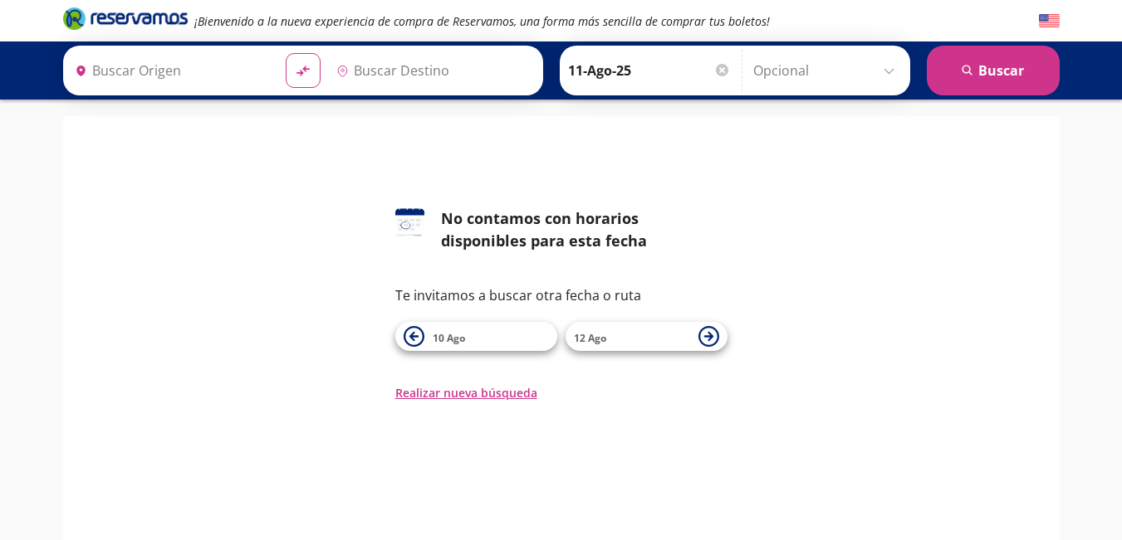
type input "[GEOGRAPHIC_DATA], [GEOGRAPHIC_DATA]"
type input "Central de Autobuses, Querétaro"
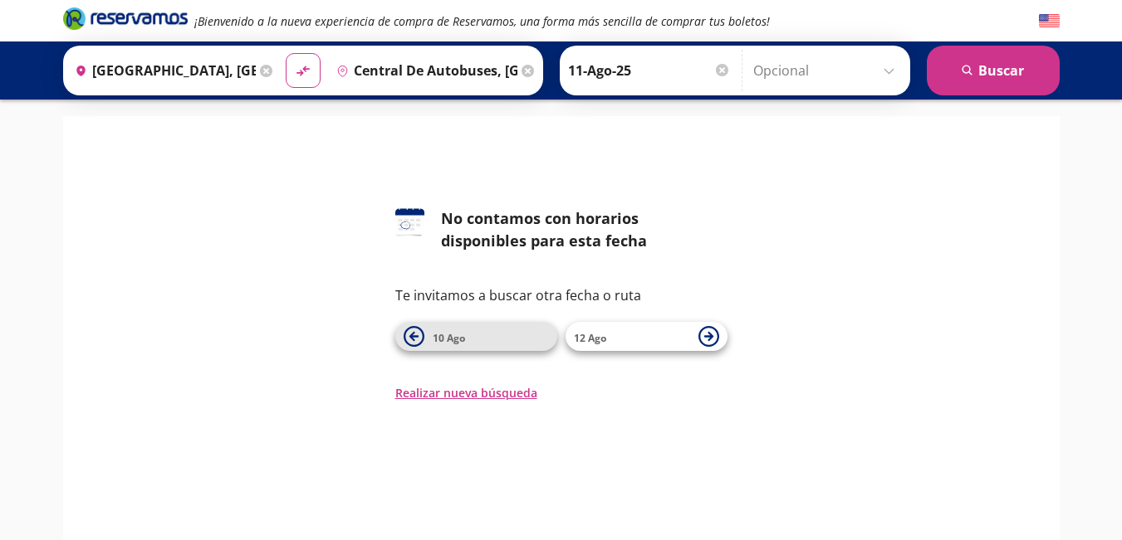
click at [418, 342] on icon at bounding box center [413, 336] width 21 height 21
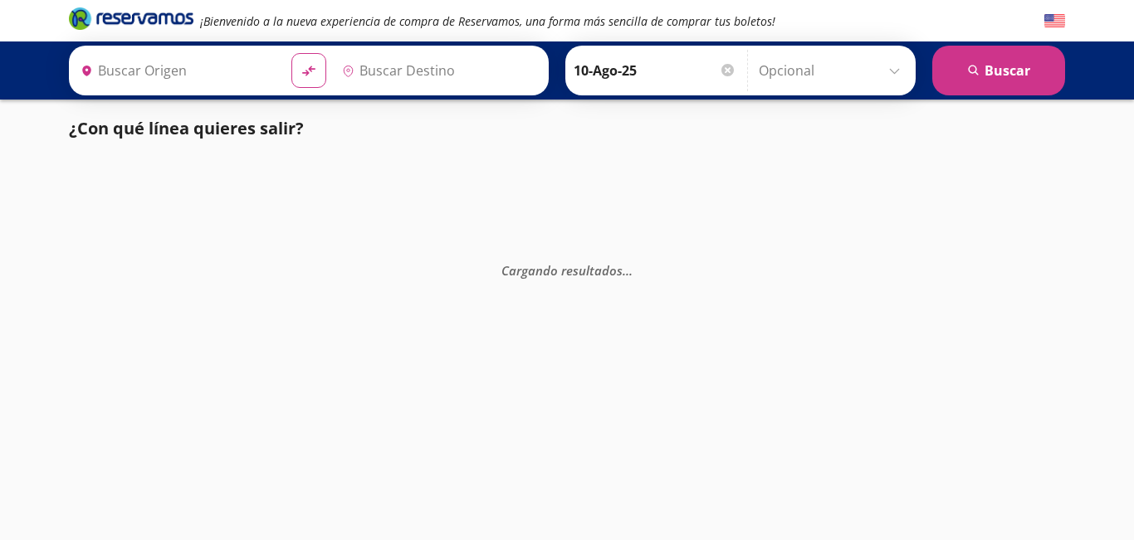
type input "[GEOGRAPHIC_DATA], [GEOGRAPHIC_DATA]"
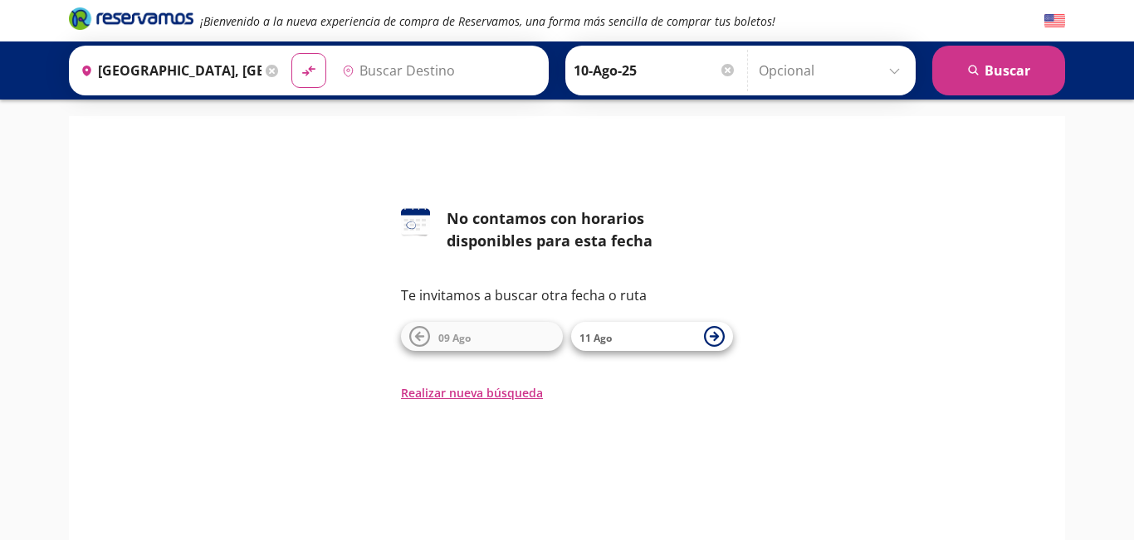
type input "Central de Autobuses, Querétaro"
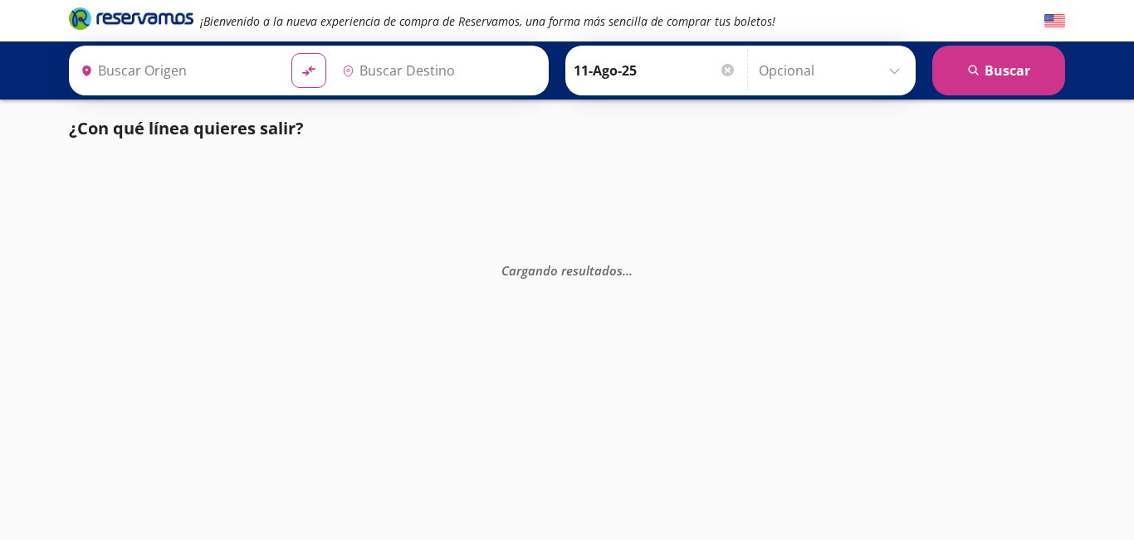
type input "[GEOGRAPHIC_DATA], [GEOGRAPHIC_DATA]"
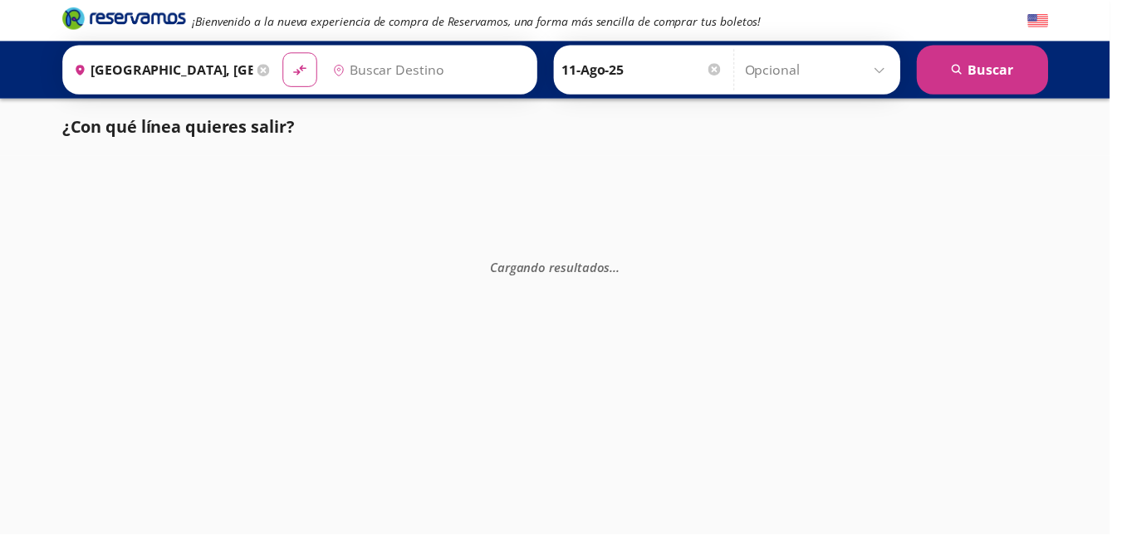
type input "Central de Autobuses, Querétaro"
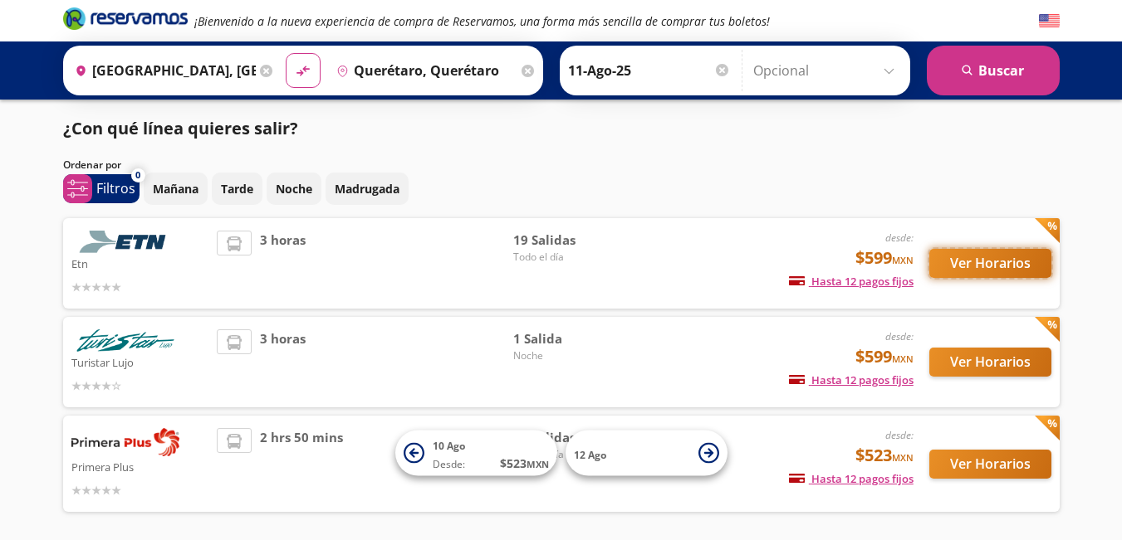
click at [964, 266] on button "Ver Horarios" at bounding box center [990, 263] width 122 height 29
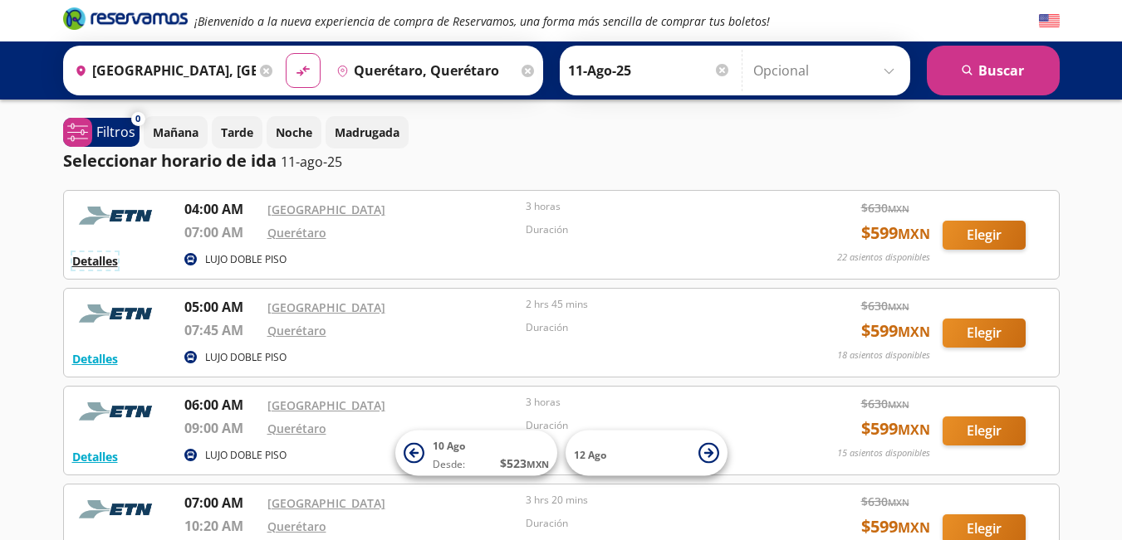
click at [90, 269] on button "Detalles" at bounding box center [95, 260] width 46 height 17
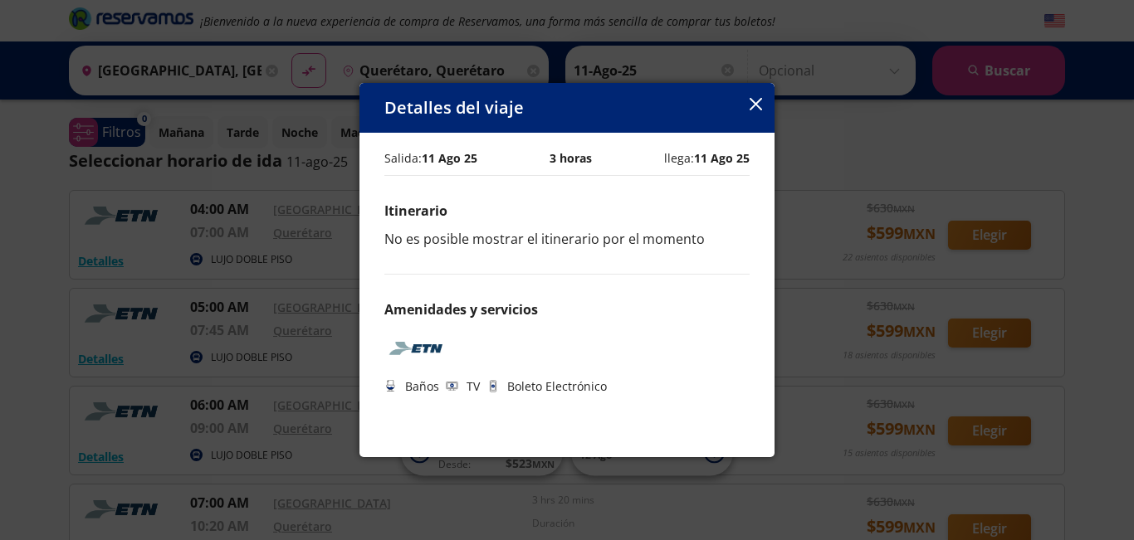
click at [753, 107] on icon "button" at bounding box center [756, 104] width 12 height 12
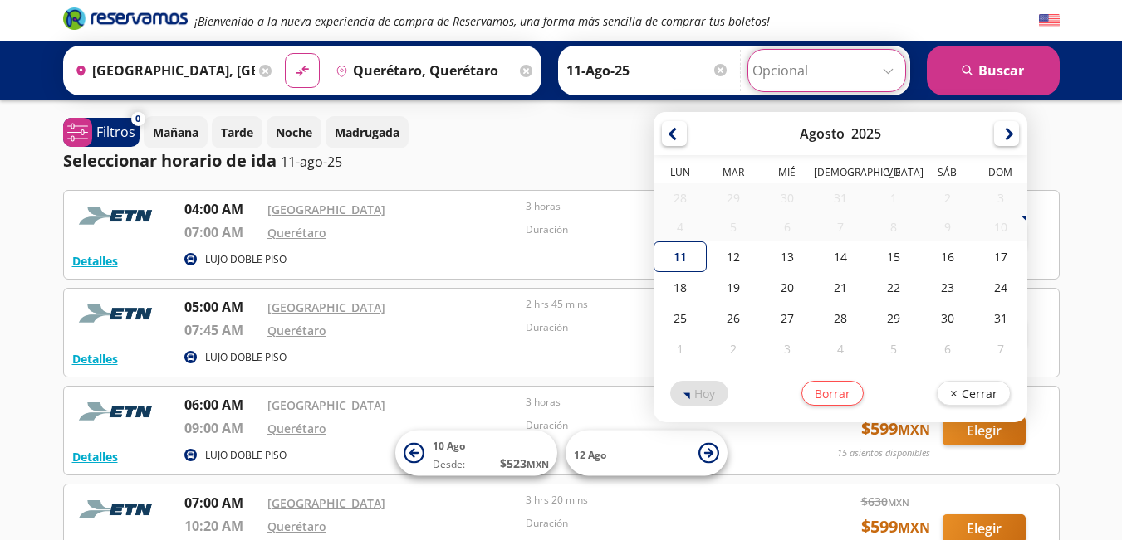
click at [886, 71] on input "Opcional" at bounding box center [826, 71] width 149 height 42
click at [569, 138] on div "Mañana Tarde Noche Madrugada" at bounding box center [602, 132] width 916 height 32
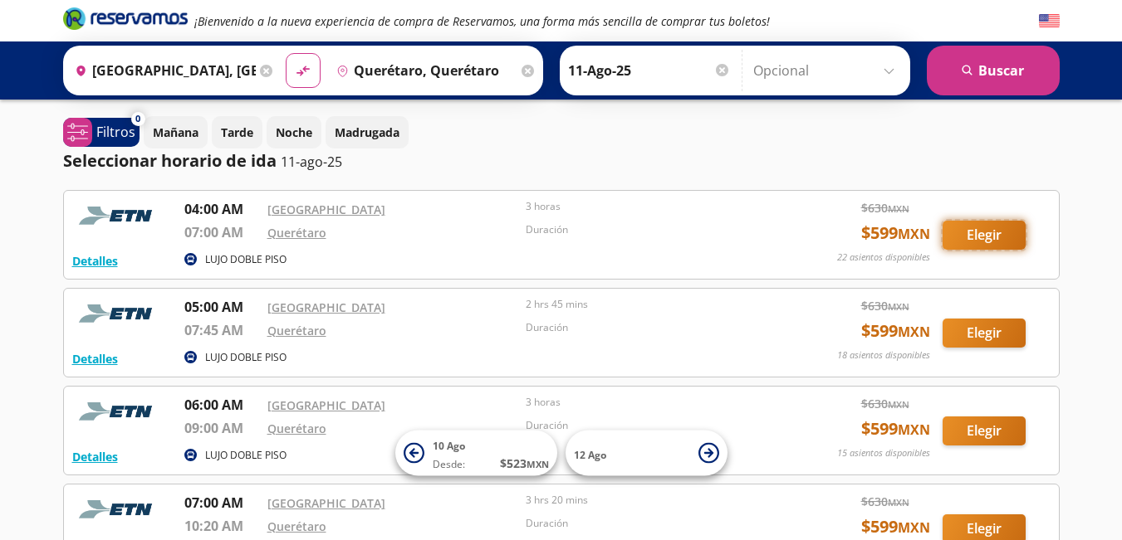
click at [1000, 239] on button "Elegir" at bounding box center [983, 235] width 83 height 29
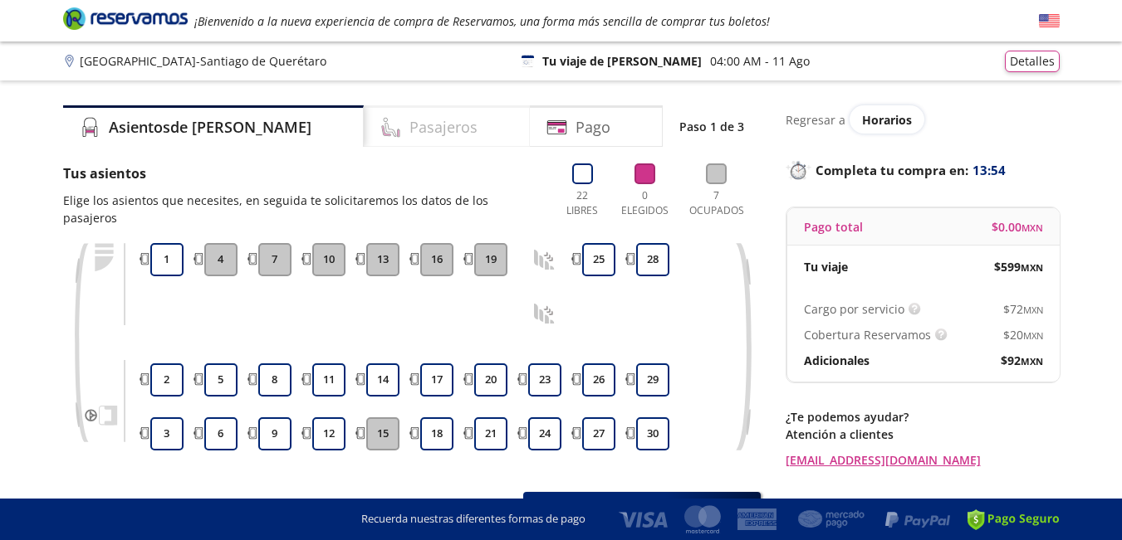
click at [409, 129] on h4 "Pasajeros" at bounding box center [443, 127] width 68 height 22
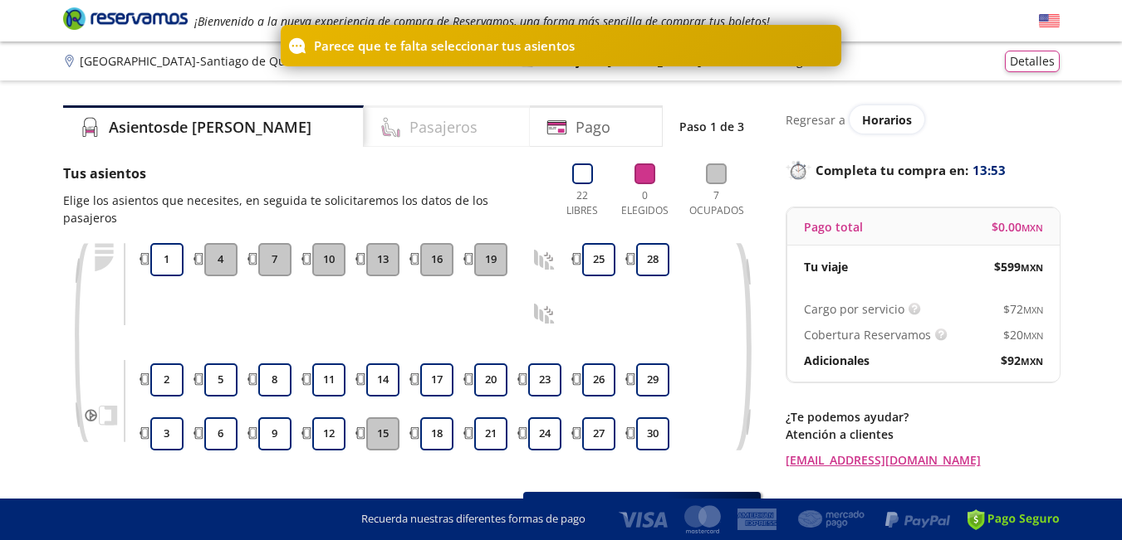
click at [409, 129] on h4 "Pasajeros" at bounding box center [443, 127] width 68 height 22
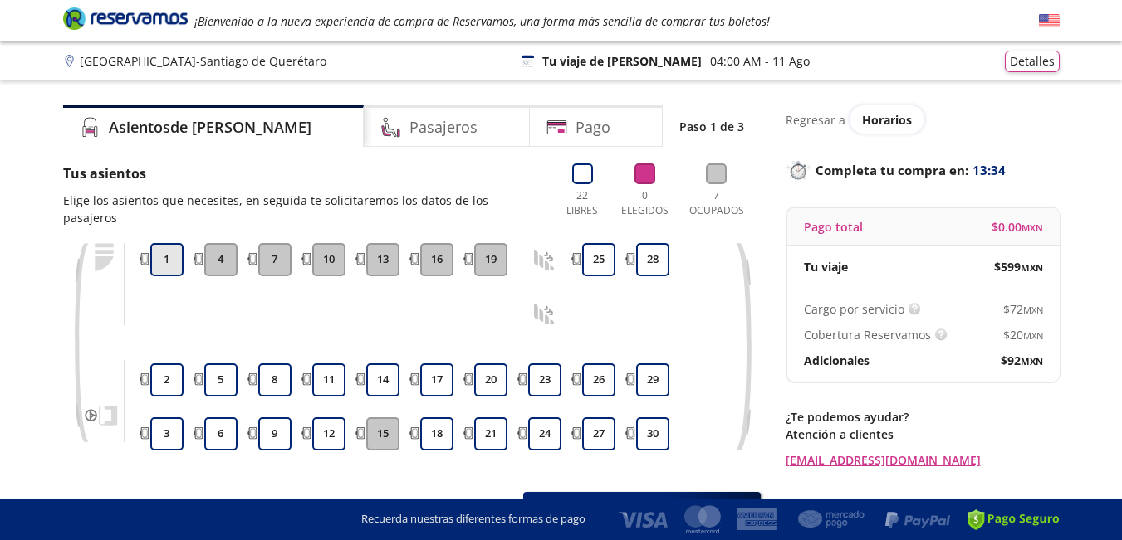
click at [162, 274] on button "1" at bounding box center [166, 259] width 33 height 33
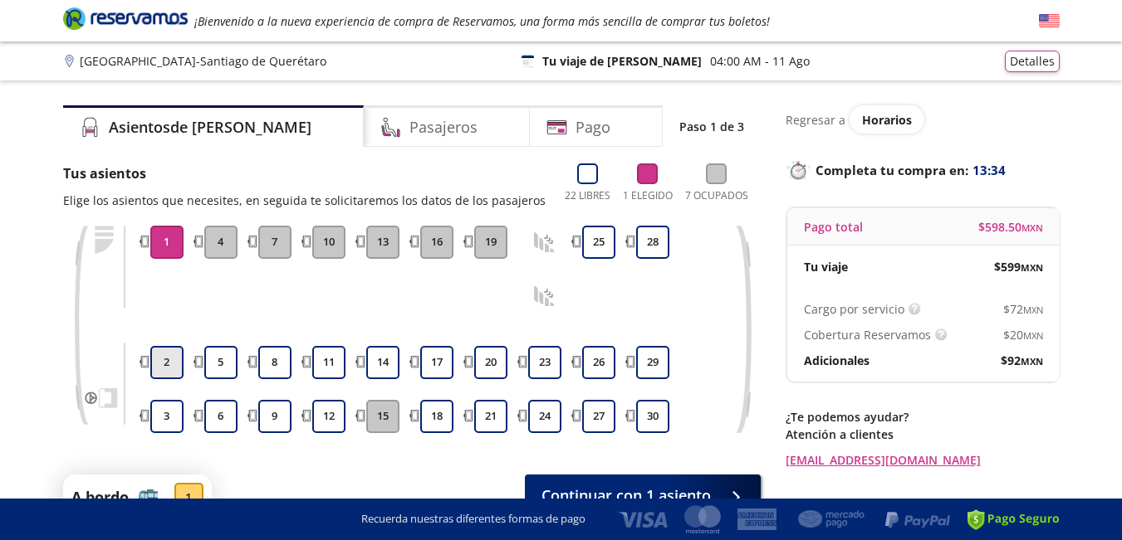
click at [169, 354] on button "2" at bounding box center [166, 362] width 33 height 33
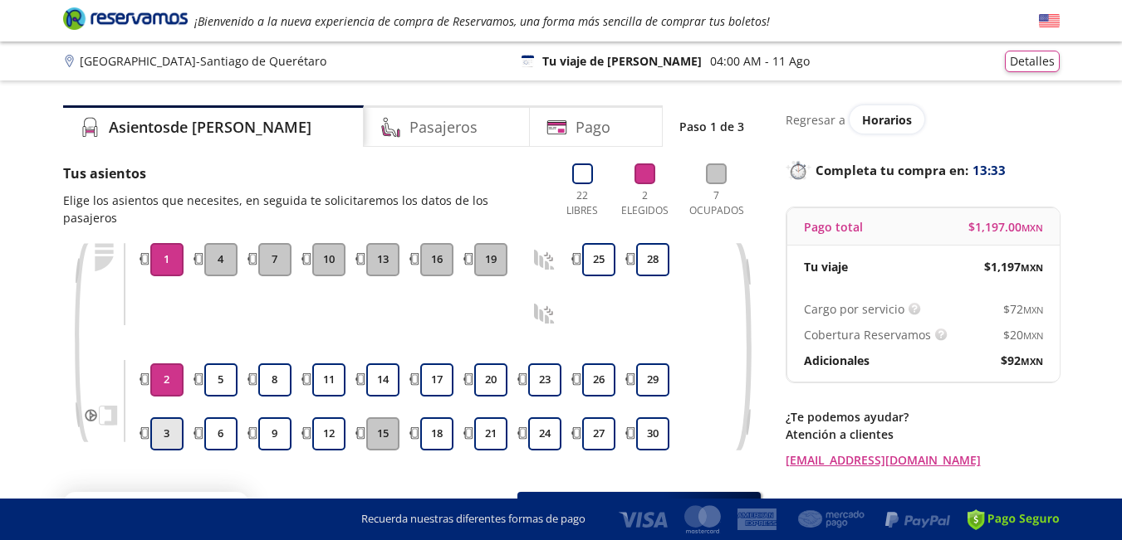
click at [166, 433] on button "3" at bounding box center [166, 434] width 33 height 33
click at [421, 129] on div "Pasajeros" at bounding box center [447, 126] width 166 height 42
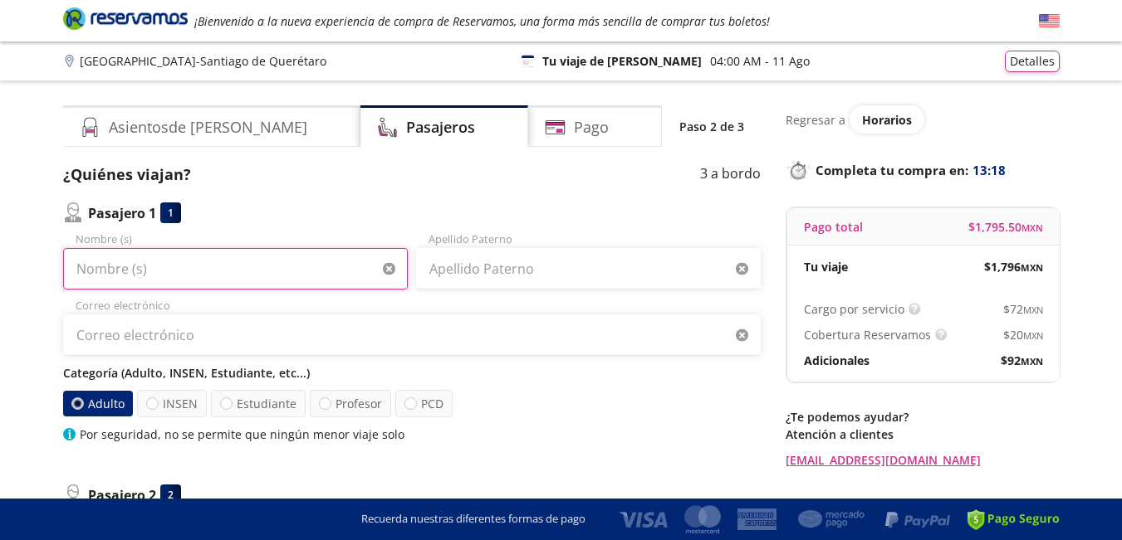
click at [172, 265] on input "Nombre (s)" at bounding box center [235, 269] width 345 height 42
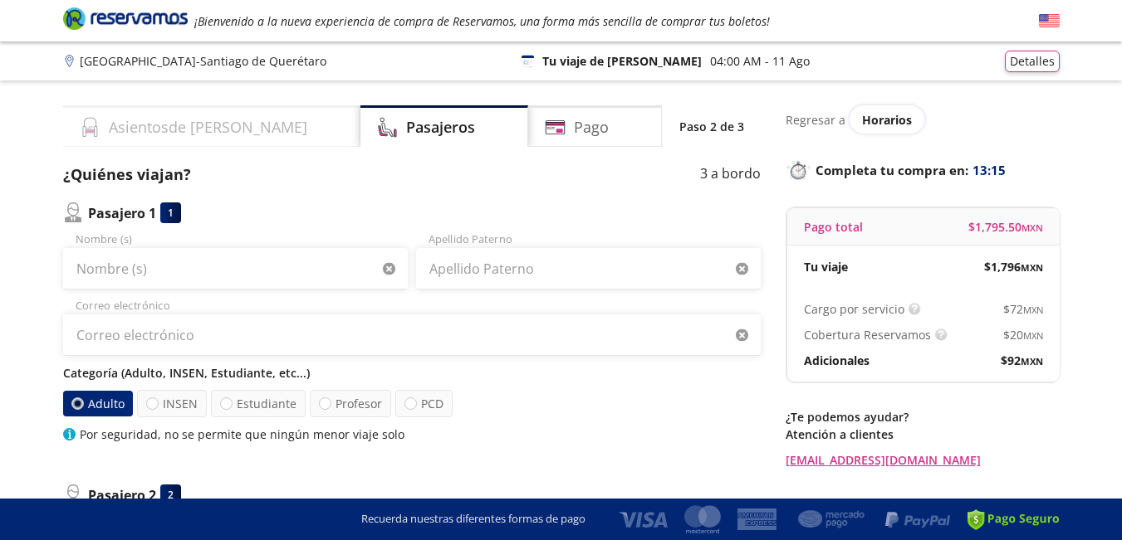
click at [197, 129] on h4 "Asientos de Ida" at bounding box center [208, 127] width 198 height 22
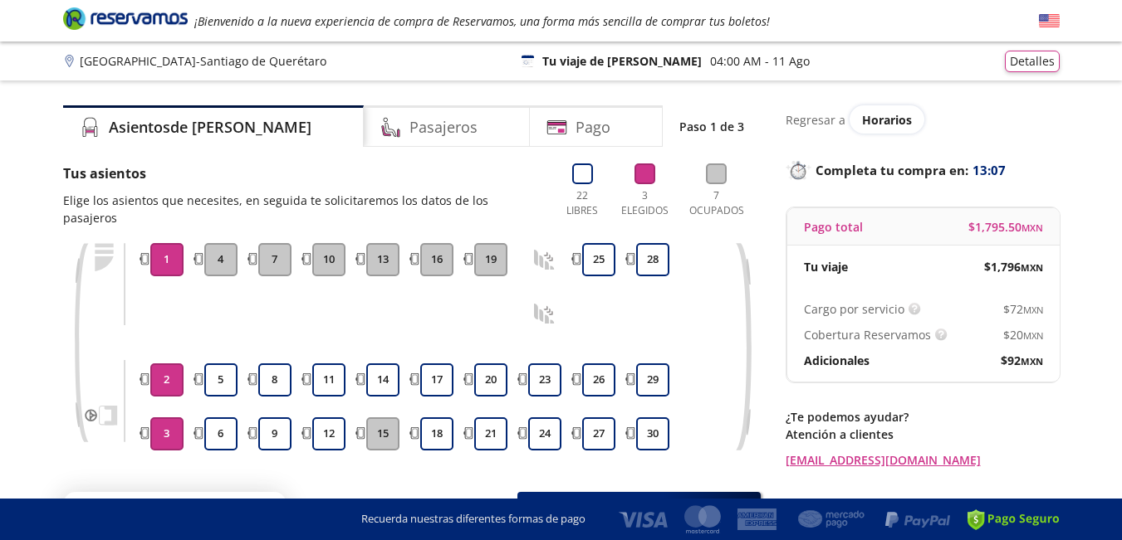
scroll to position [114, 0]
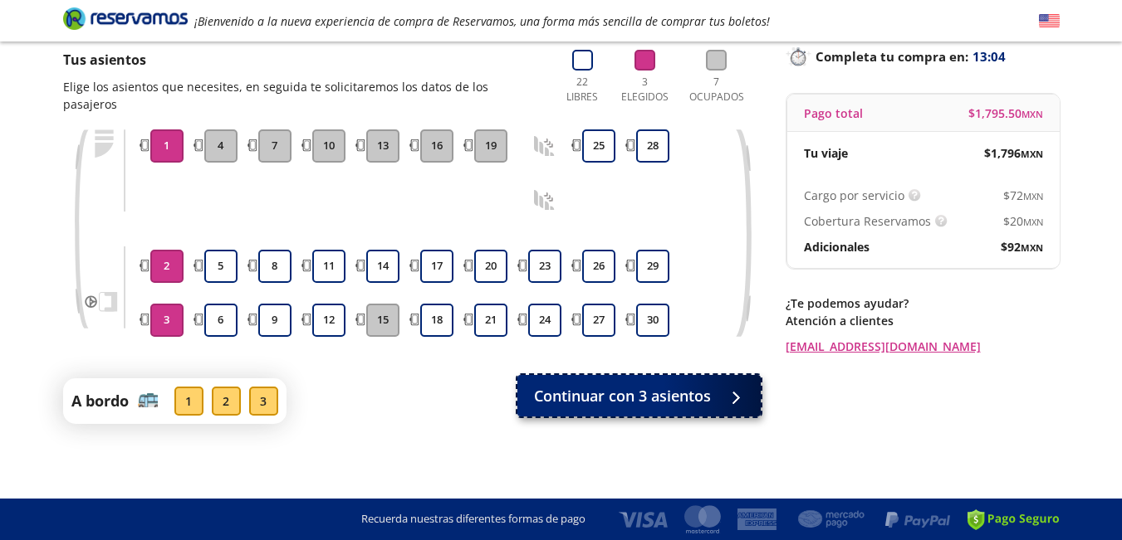
click at [742, 402] on icon at bounding box center [737, 398] width 12 height 12
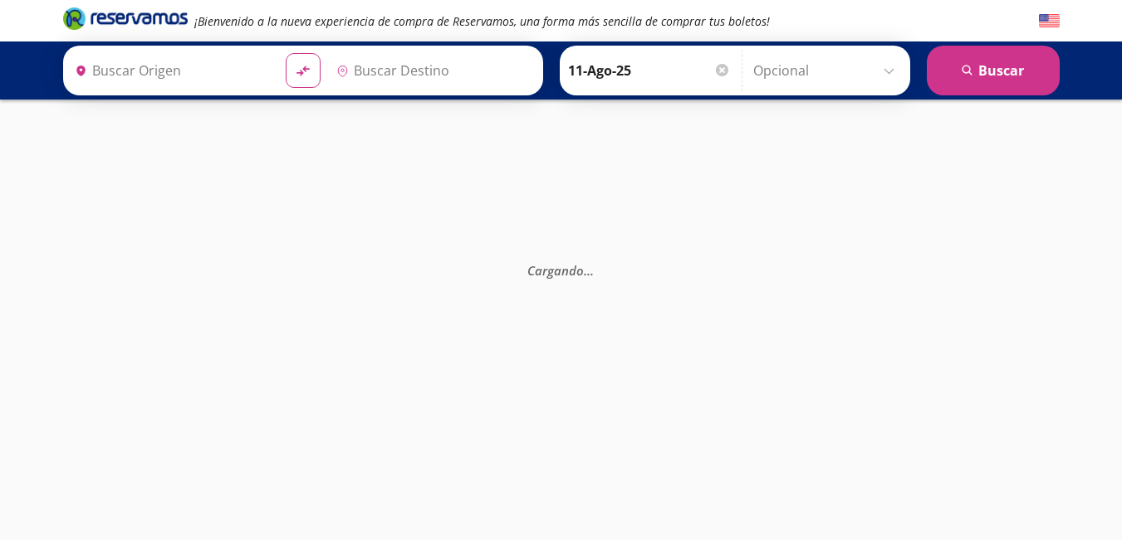
type input "Central del Norte, Distrito Federal"
type input "Querétaro, Querétaro"
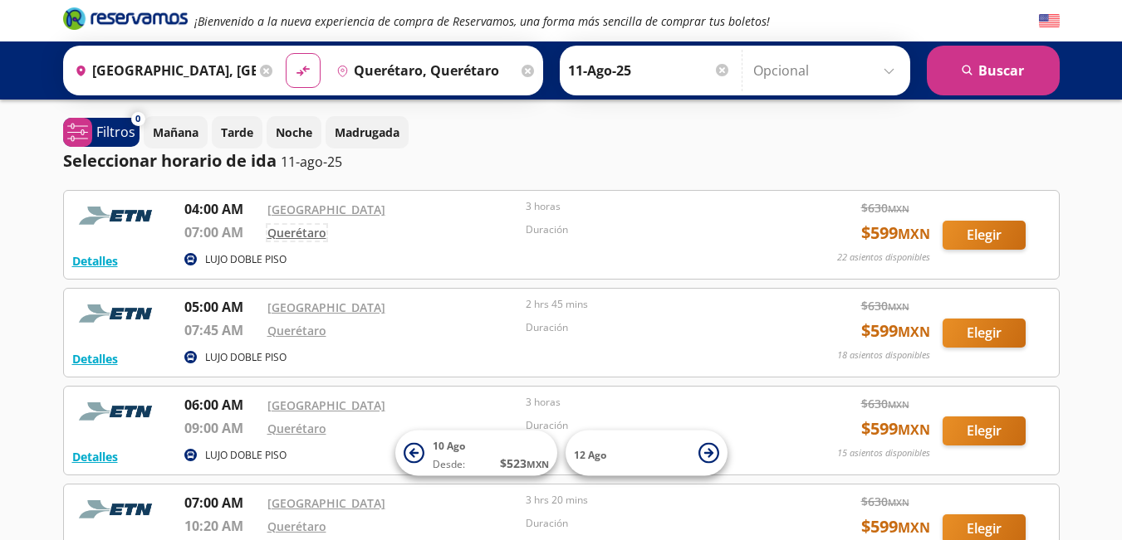
click at [311, 230] on link "Querétaro" at bounding box center [296, 233] width 59 height 16
click at [895, 255] on p "22 asientos disponibles" at bounding box center [883, 258] width 93 height 14
click at [972, 241] on button "Elegir" at bounding box center [983, 235] width 83 height 29
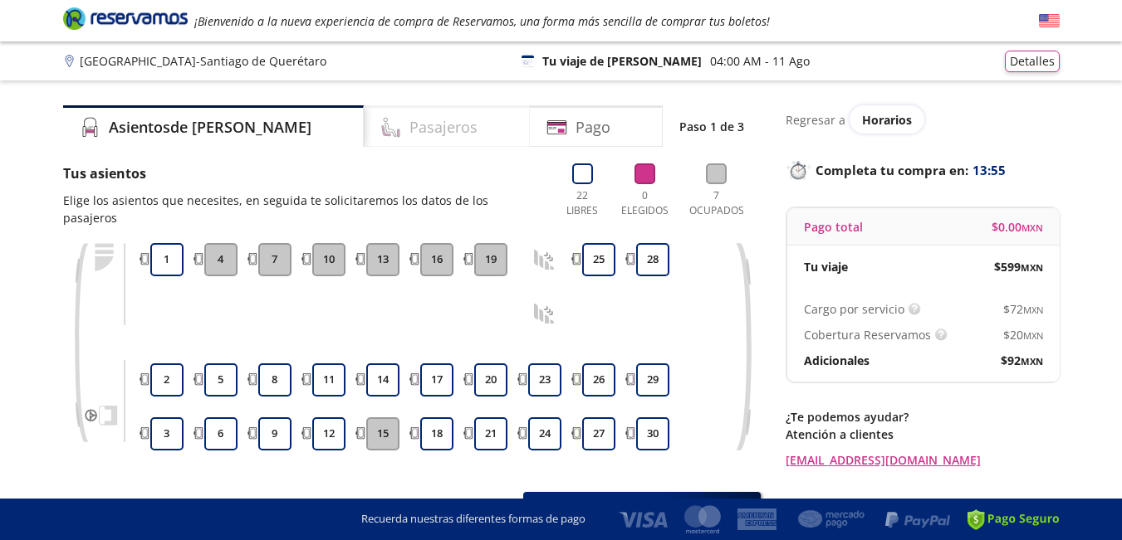
click at [409, 117] on h4 "Pasajeros" at bounding box center [443, 127] width 68 height 22
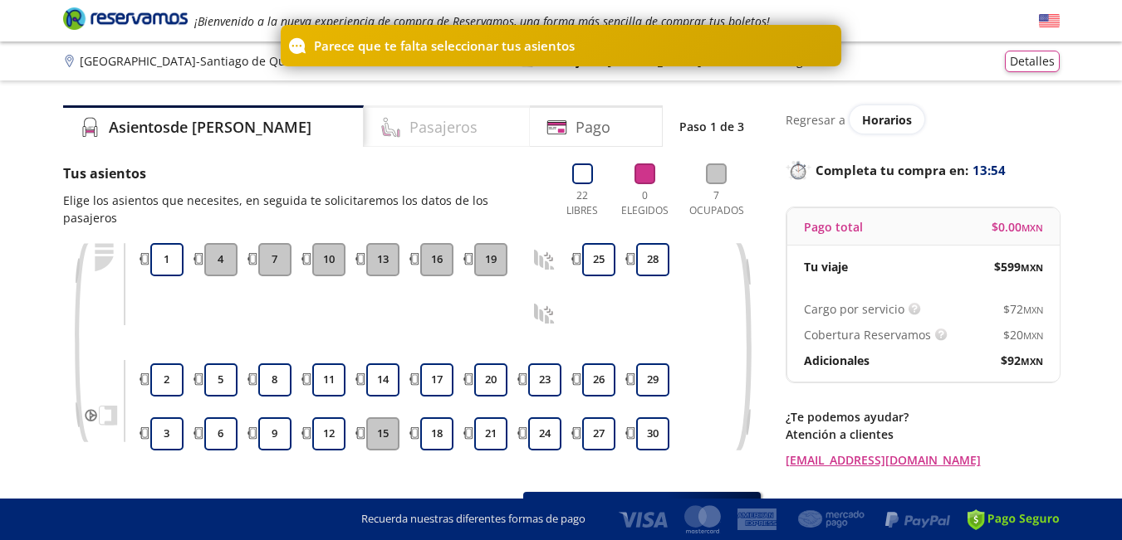
click at [409, 124] on h4 "Pasajeros" at bounding box center [443, 127] width 68 height 22
click at [166, 265] on button "1" at bounding box center [166, 259] width 33 height 33
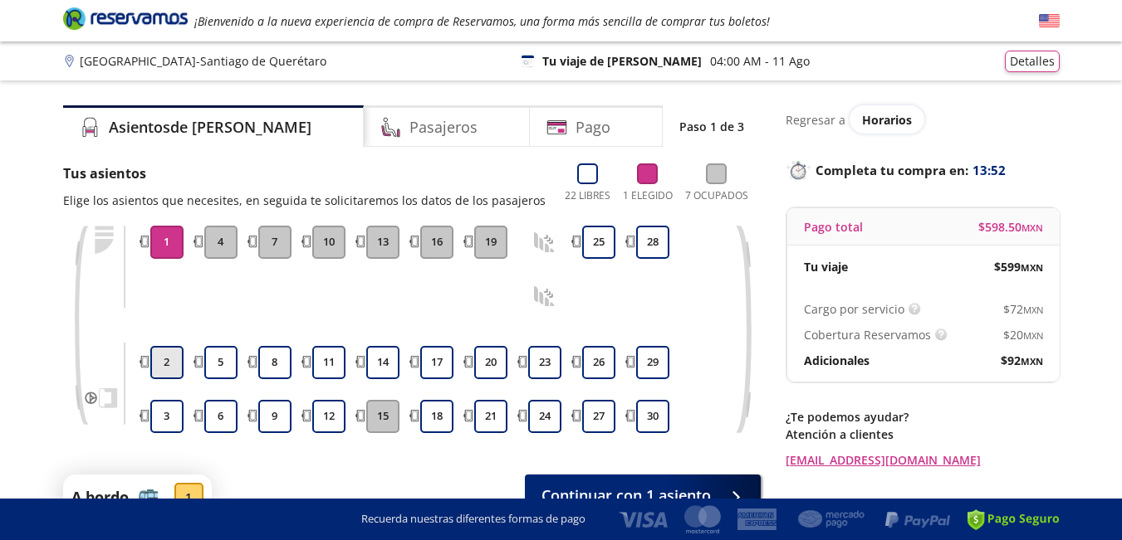
click at [157, 360] on button "2" at bounding box center [166, 362] width 33 height 33
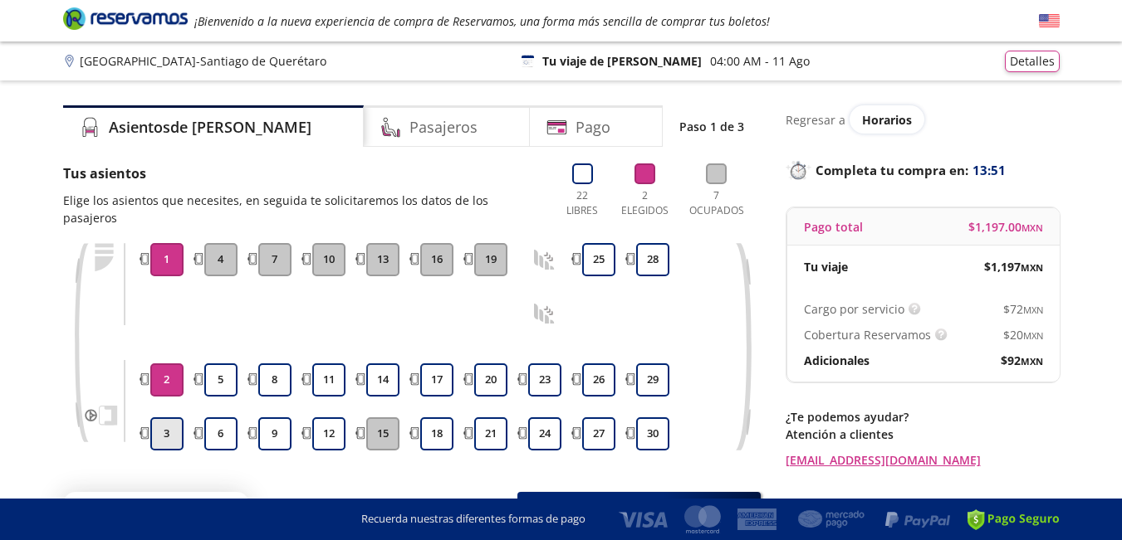
click at [173, 427] on button "3" at bounding box center [166, 434] width 33 height 33
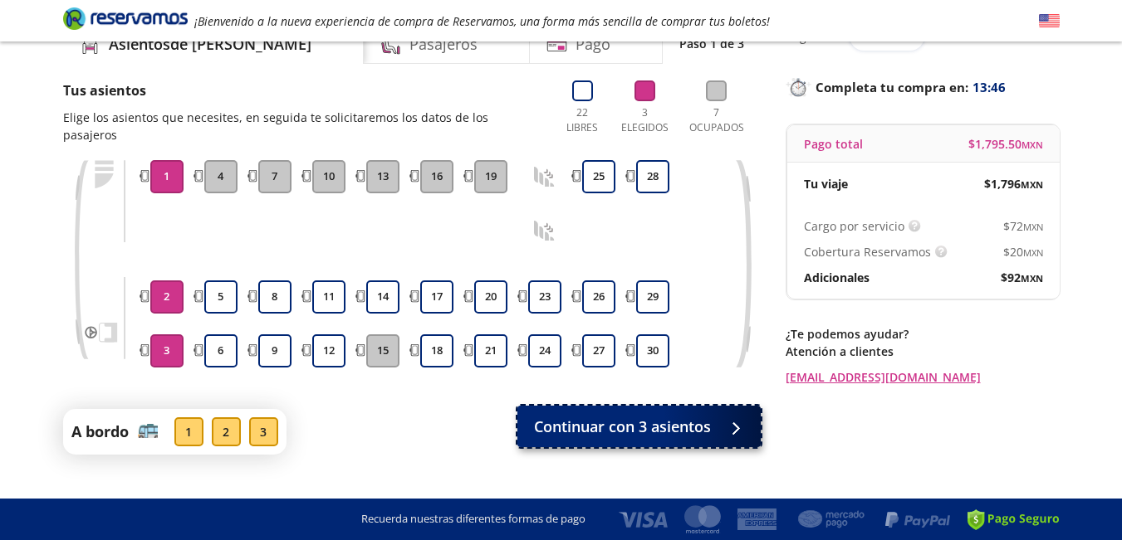
click at [672, 428] on span "Continuar con 3 asientos" at bounding box center [622, 427] width 177 height 22
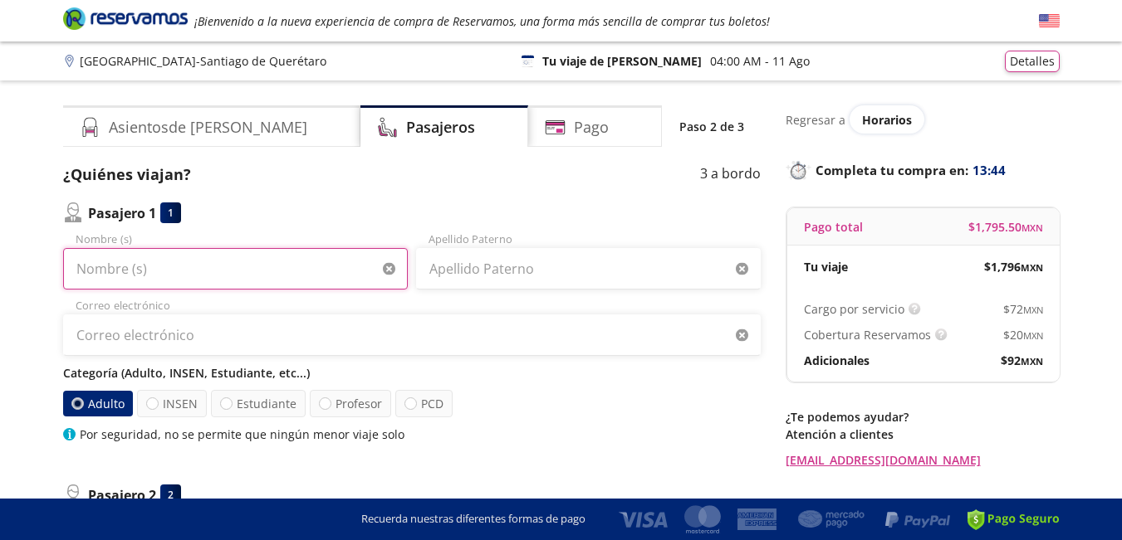
click at [152, 270] on input "Nombre (s)" at bounding box center [235, 269] width 345 height 42
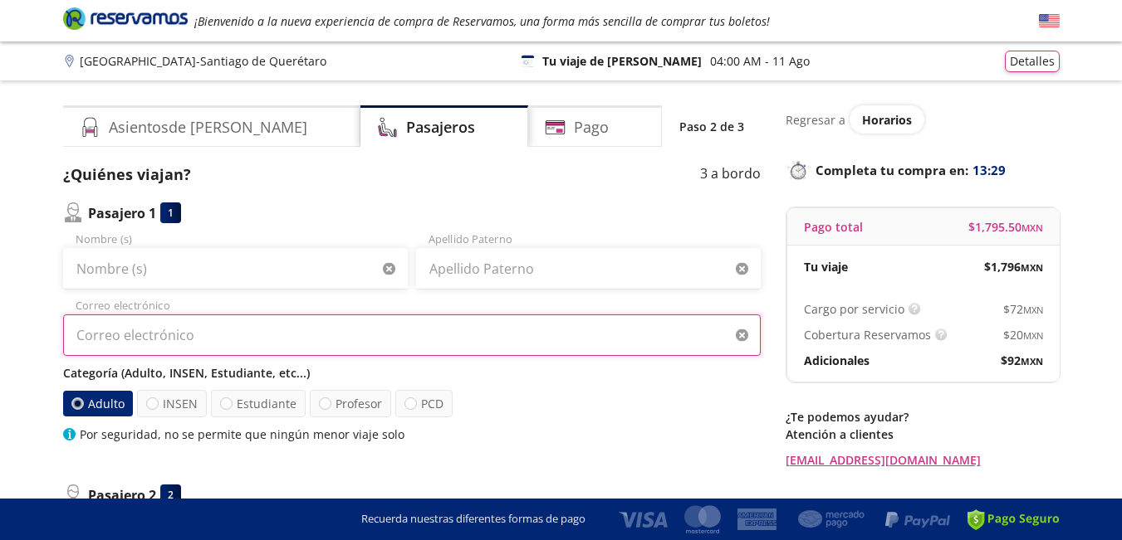
click at [143, 331] on input "Correo electrónico" at bounding box center [411, 336] width 697 height 42
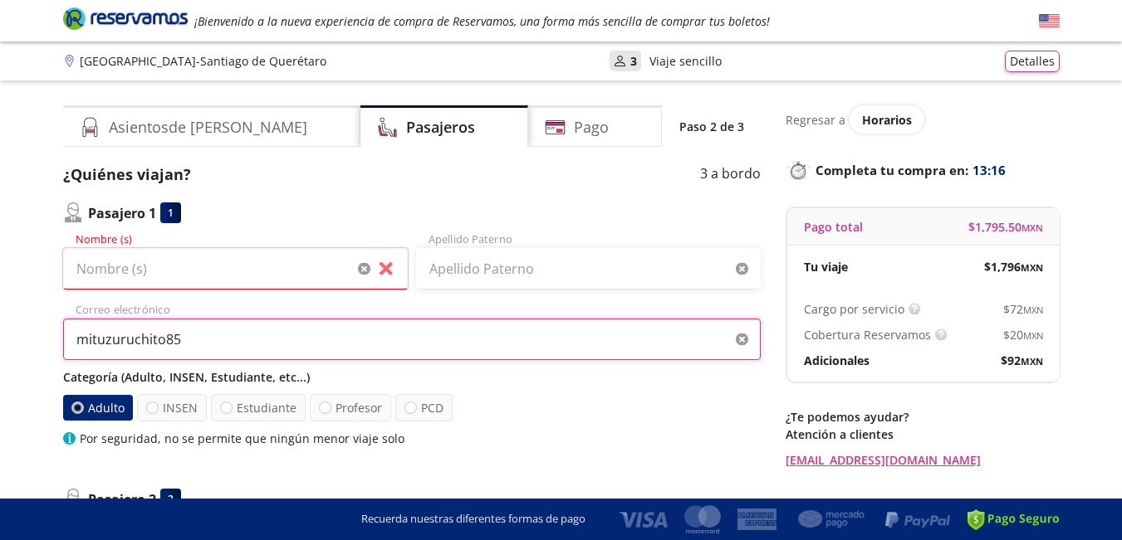
click at [95, 335] on input "mituzuruchito85" at bounding box center [411, 340] width 697 height 42
click at [126, 339] on input "mitzuzuruchito85" at bounding box center [411, 340] width 697 height 42
click at [187, 345] on input "mitzuruchito85" at bounding box center [411, 340] width 697 height 42
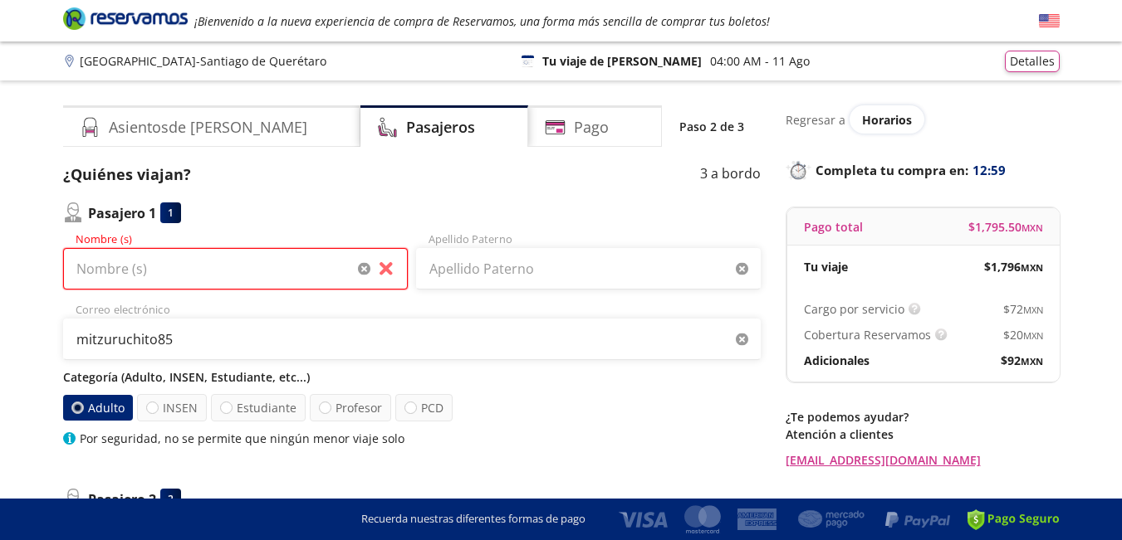
click at [226, 271] on input "Nombre (s)" at bounding box center [235, 269] width 345 height 42
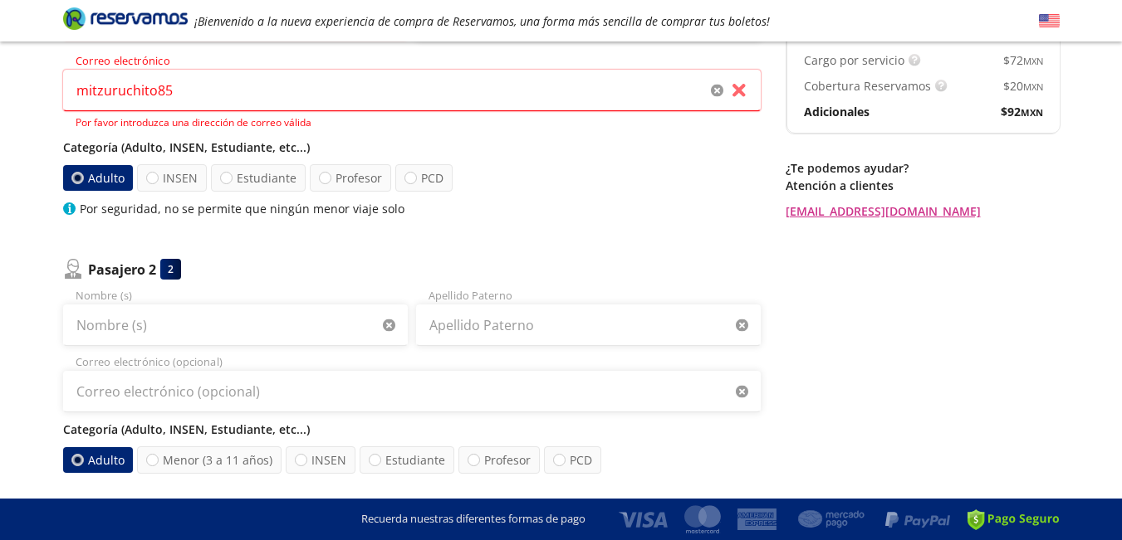
scroll to position [83, 0]
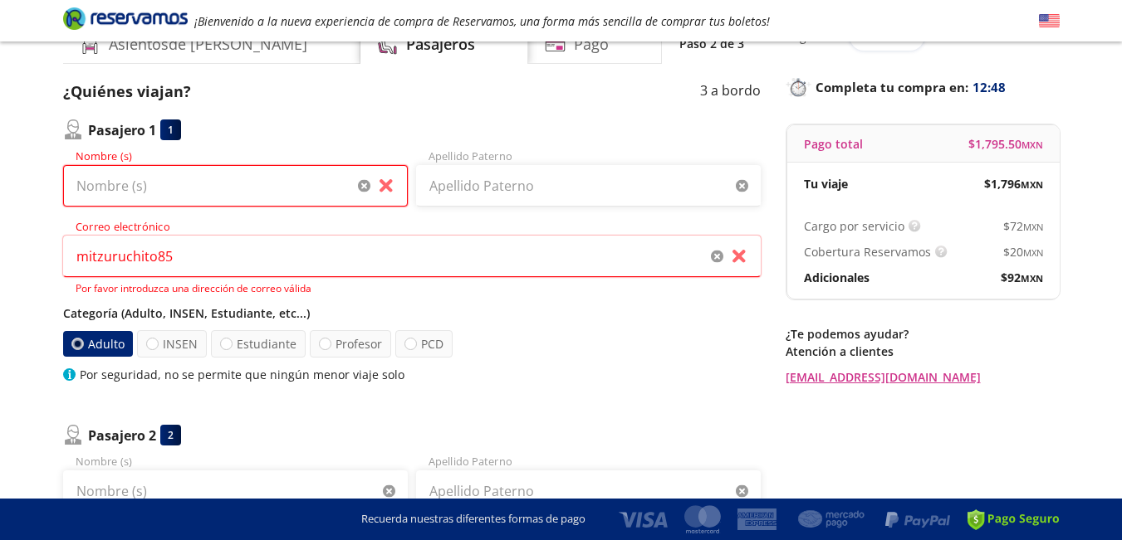
click at [123, 198] on input "Nombre (s)" at bounding box center [235, 186] width 345 height 42
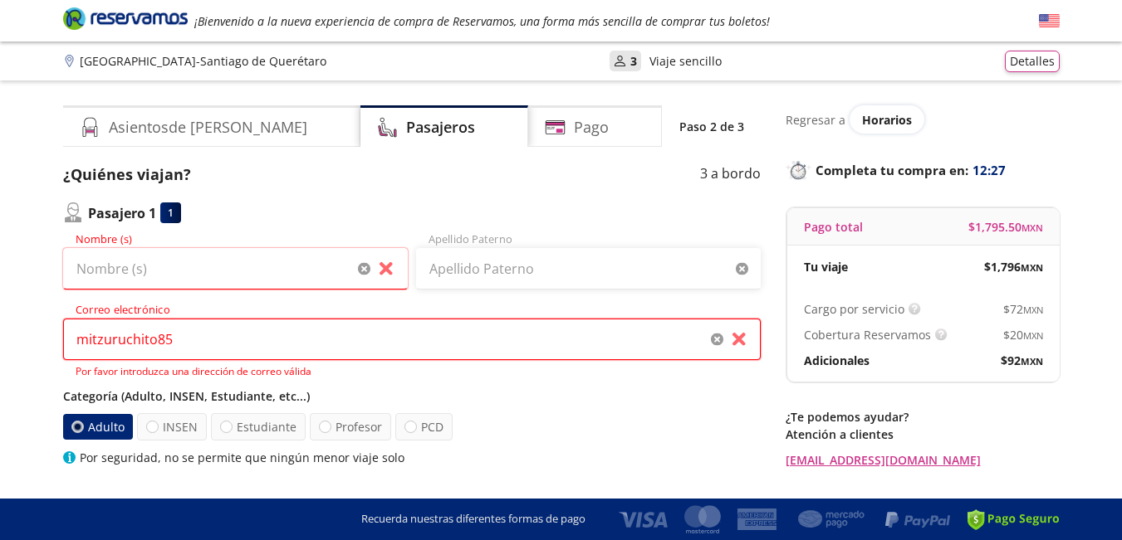
click at [104, 337] on input "mitzuruchito85" at bounding box center [411, 340] width 697 height 42
click at [191, 340] on input "mitsuruchito85" at bounding box center [411, 340] width 697 height 42
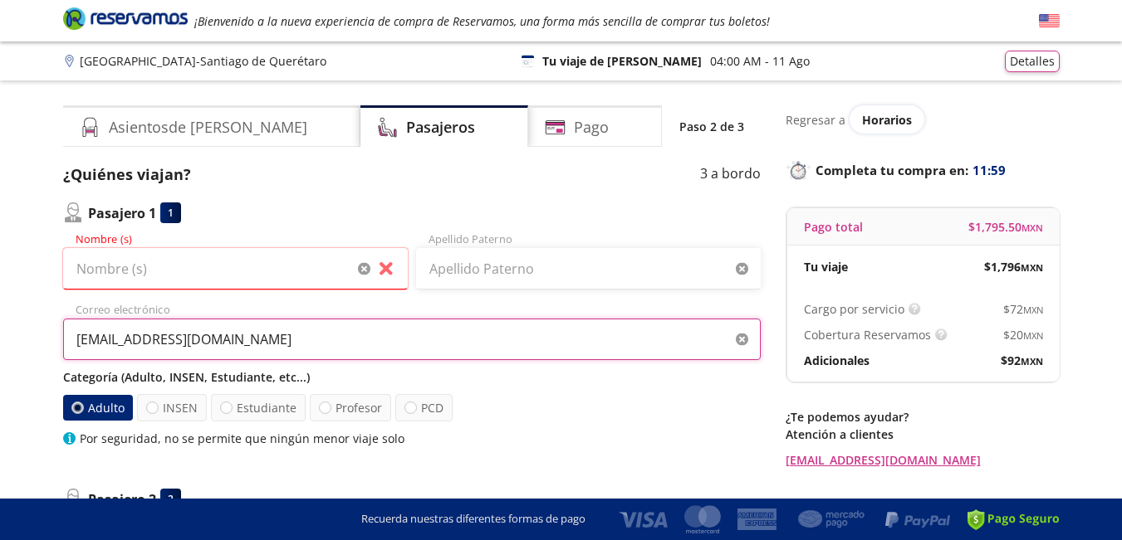
type input "mitsuruchito95@gmail.com"
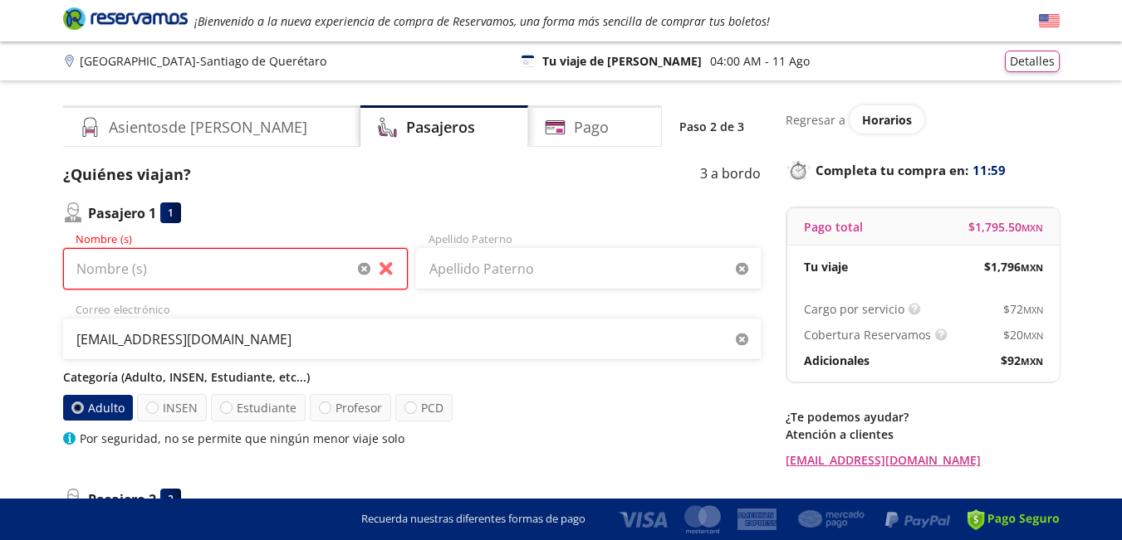
click at [178, 263] on input "Nombre (s)" at bounding box center [235, 269] width 345 height 42
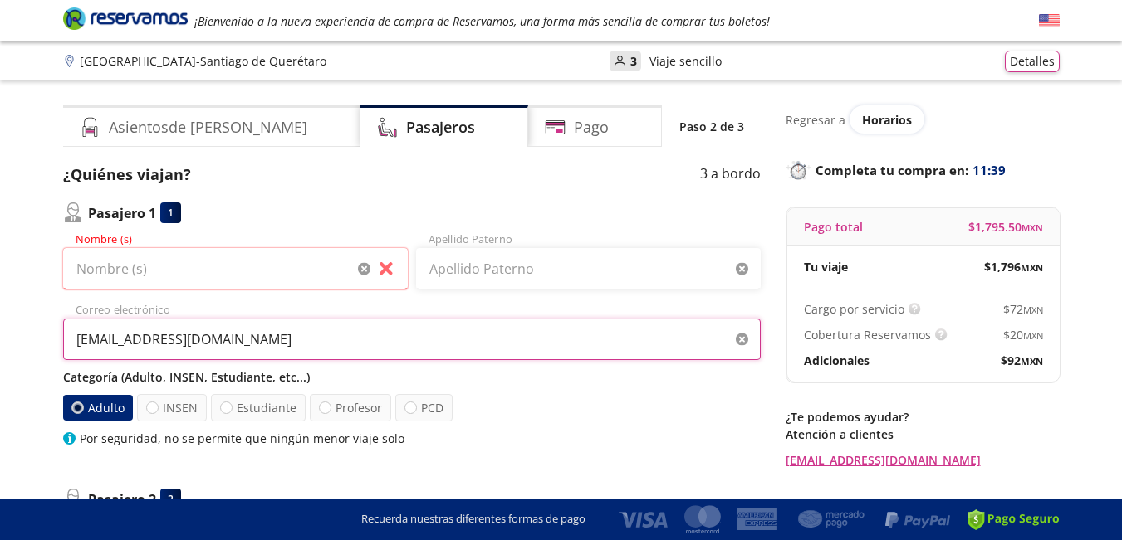
drag, startPoint x: 254, startPoint y: 344, endPoint x: 53, endPoint y: 340, distance: 200.9
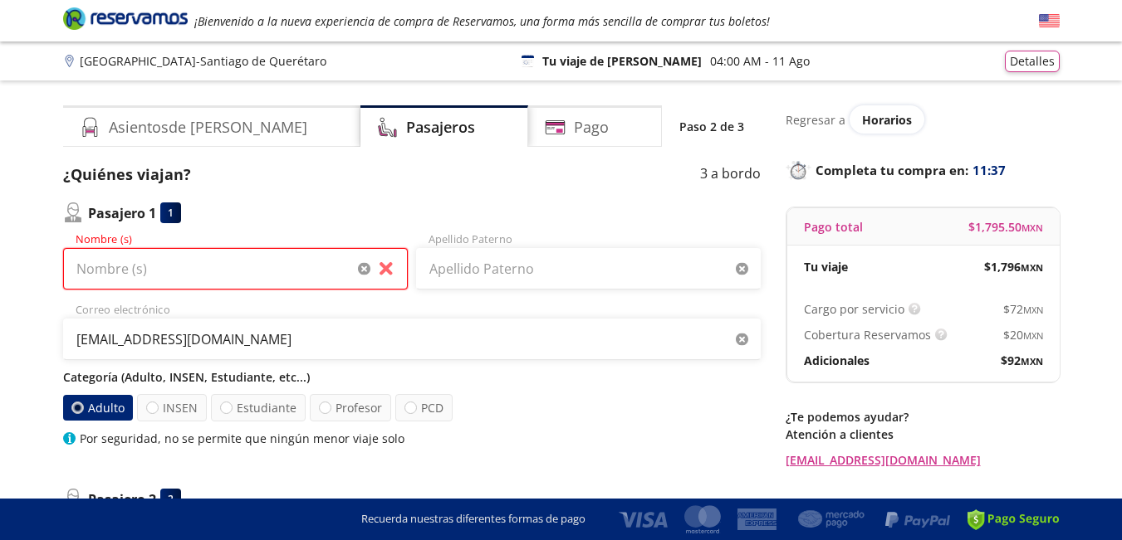
click at [102, 274] on input "Nombre (s)" at bounding box center [235, 269] width 345 height 42
type input "e"
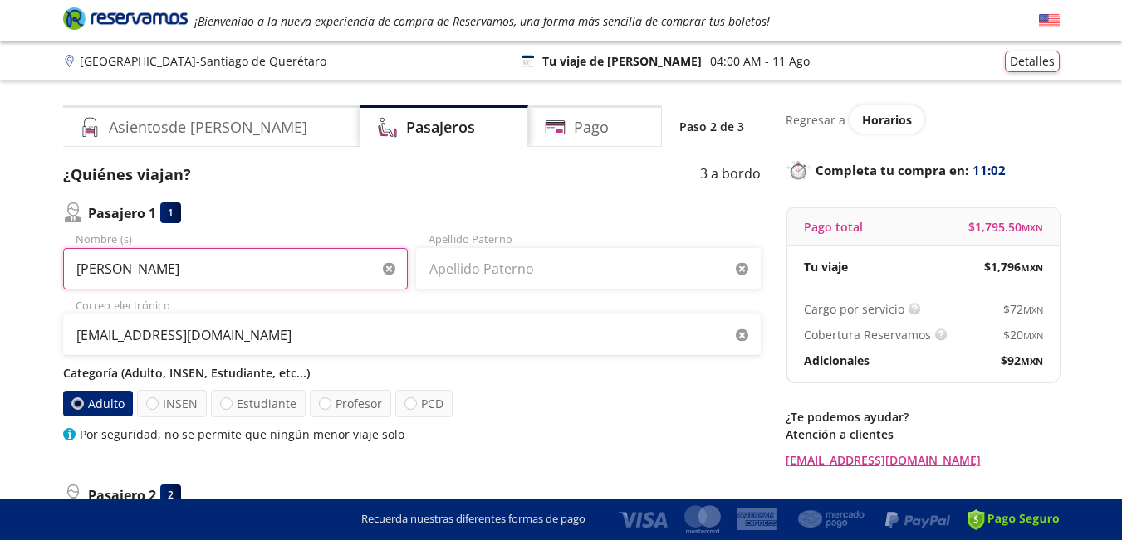
drag, startPoint x: 294, startPoint y: 275, endPoint x: 159, endPoint y: 276, distance: 135.3
click at [159, 276] on input "hermelindo gonzalez garcia" at bounding box center [235, 269] width 345 height 42
type input "hermelindo"
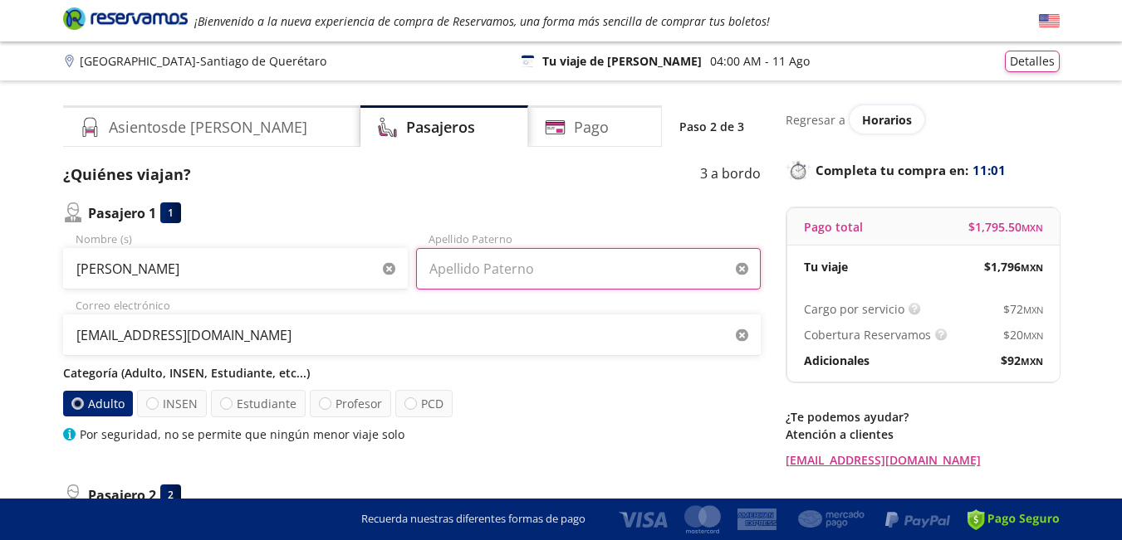
click at [485, 267] on input "Apellido Paterno" at bounding box center [588, 269] width 345 height 42
type input "gonzalez garcia"
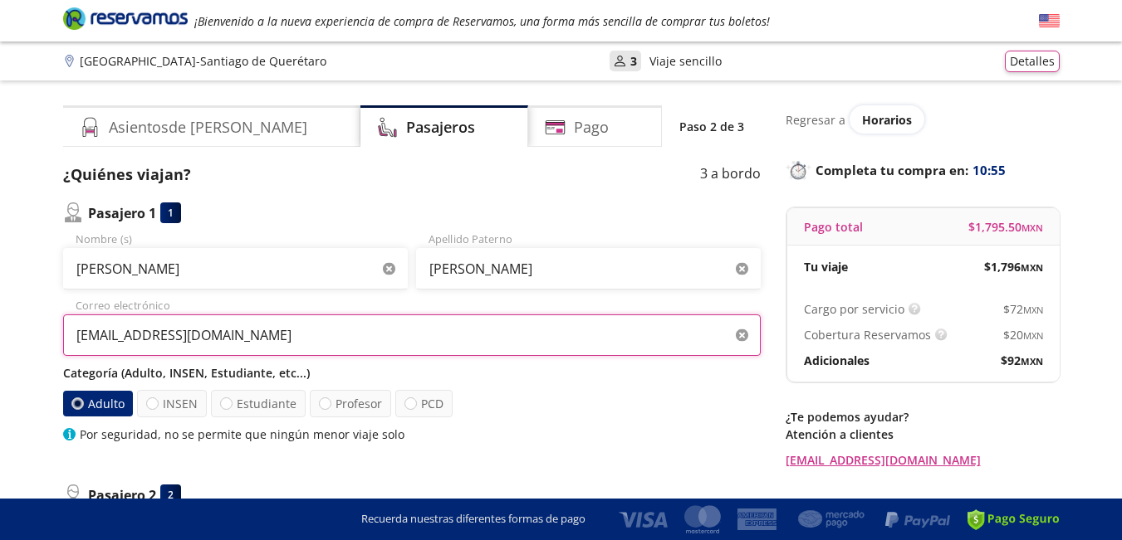
drag, startPoint x: 271, startPoint y: 342, endPoint x: 69, endPoint y: 326, distance: 202.4
click at [69, 326] on input "mitsuruchito95@gmail.com" at bounding box center [411, 336] width 697 height 42
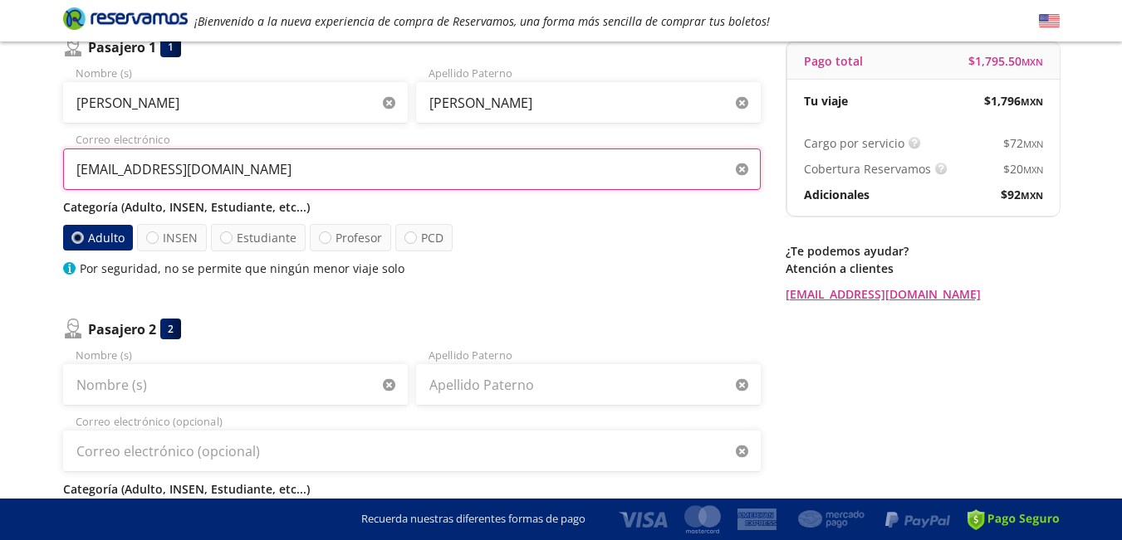
scroll to position [332, 0]
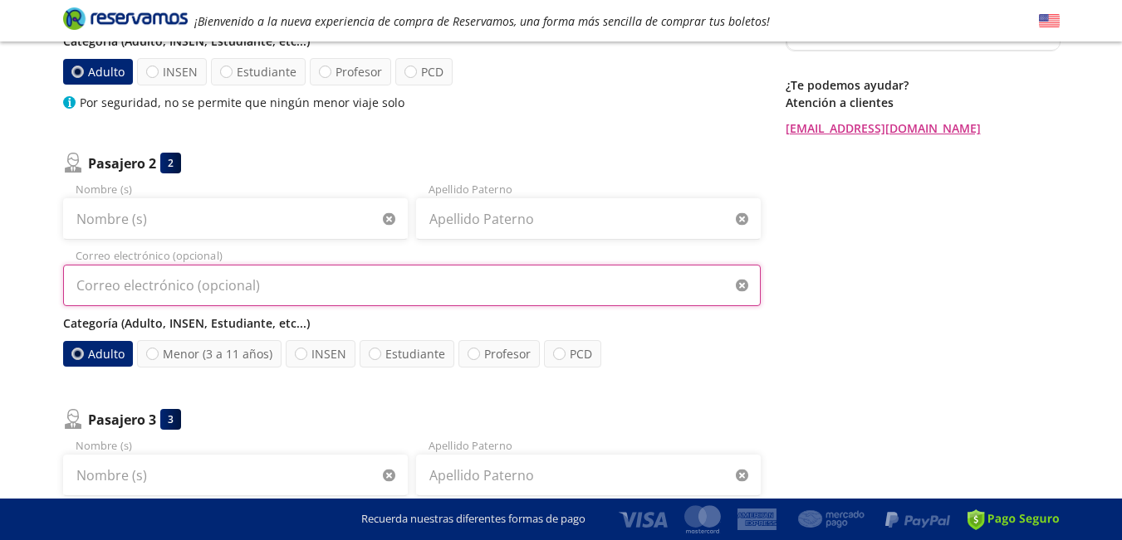
click at [125, 291] on input "Correo electrónico (opcional)" at bounding box center [411, 286] width 697 height 42
paste input "mitsuruchito95@gmail.com"
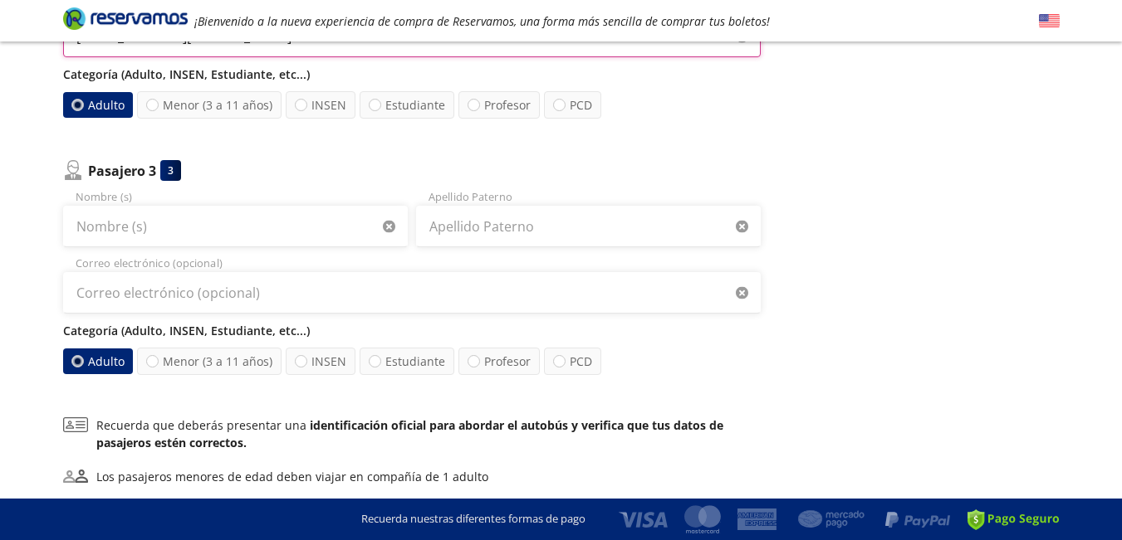
type input "mitsuruchito95@gmail.com"
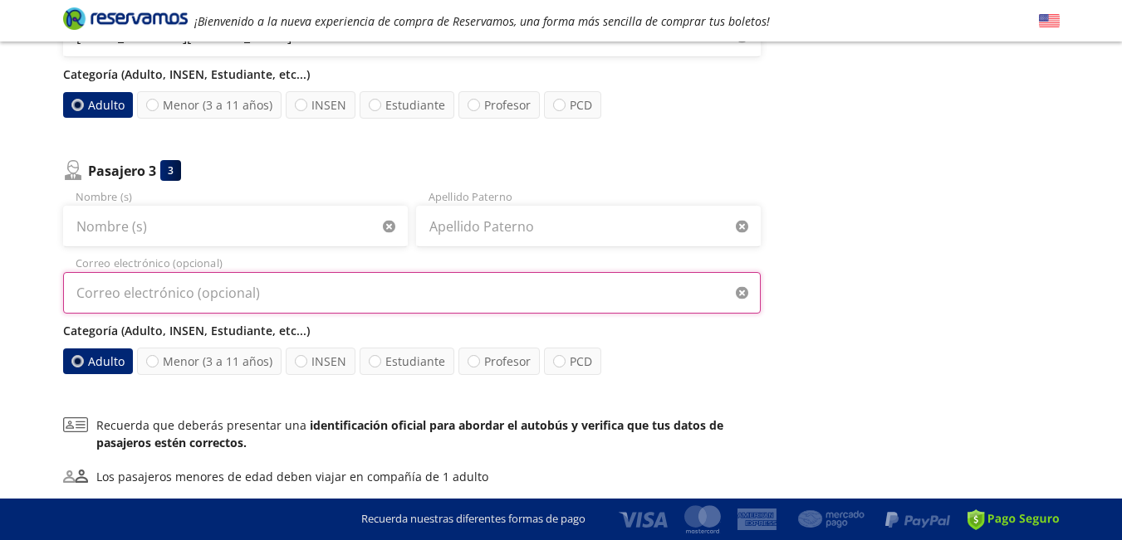
click at [137, 303] on input "Correo electrónico (opcional)" at bounding box center [411, 293] width 697 height 42
paste input "mitsuruchito95@gmail.com"
type input "mitsuruchito95@gmail.com"
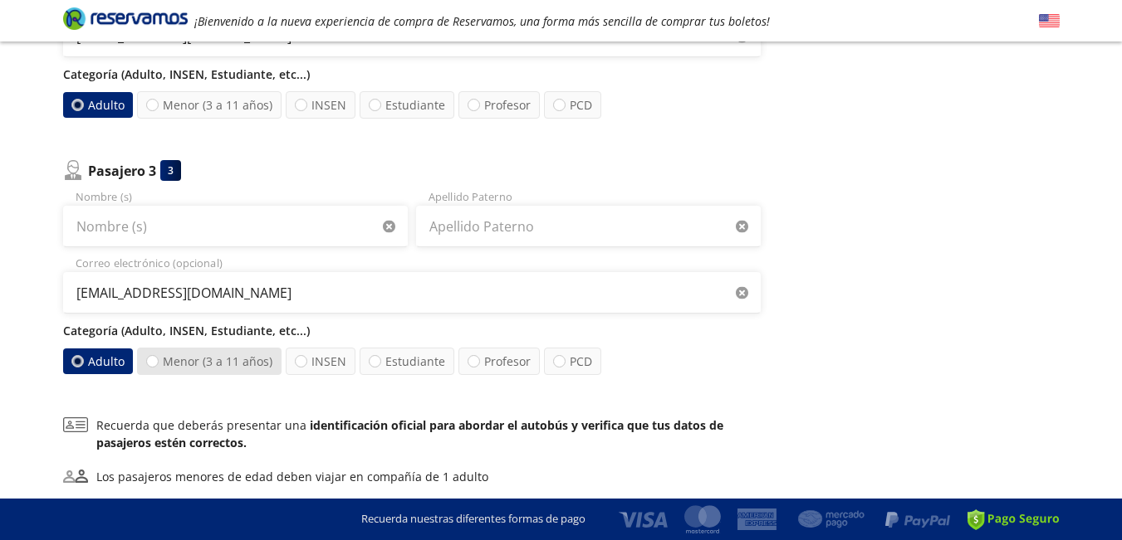
click at [196, 361] on label "Menor (3 a 11 años)" at bounding box center [209, 361] width 144 height 27
click at [158, 361] on input "Menor (3 a 11 años)" at bounding box center [152, 361] width 11 height 11
radio input "true"
radio input "false"
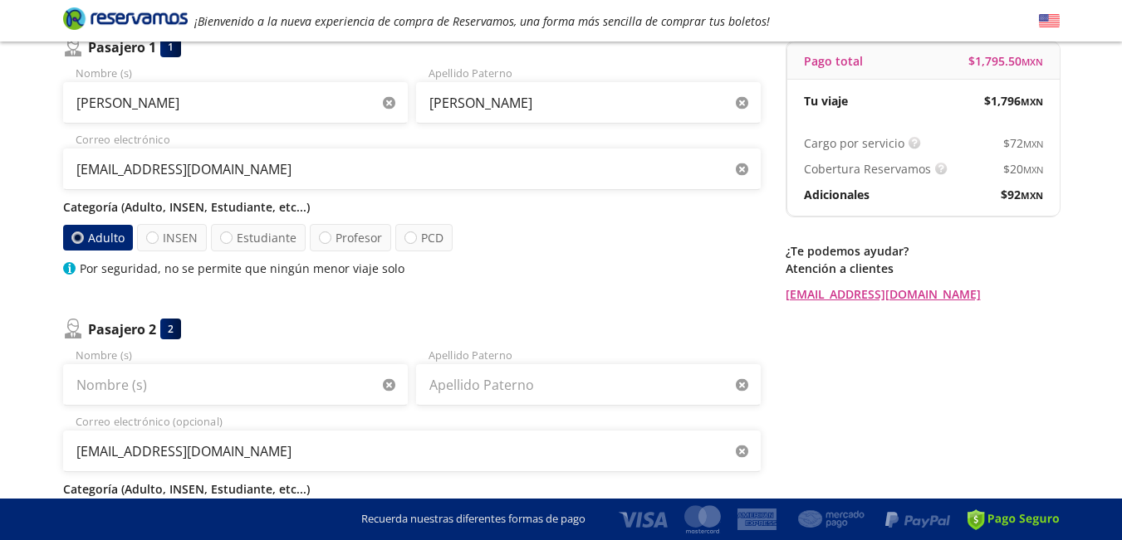
scroll to position [249, 0]
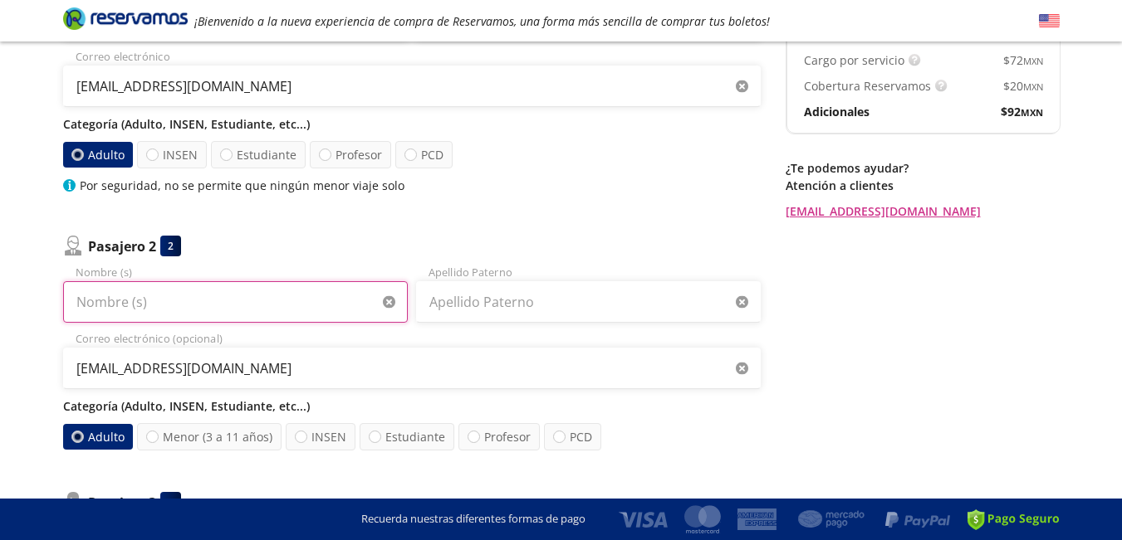
click at [126, 306] on input "Nombre (s)" at bounding box center [235, 302] width 345 height 42
type input "H"
type input "ENEDELIA"
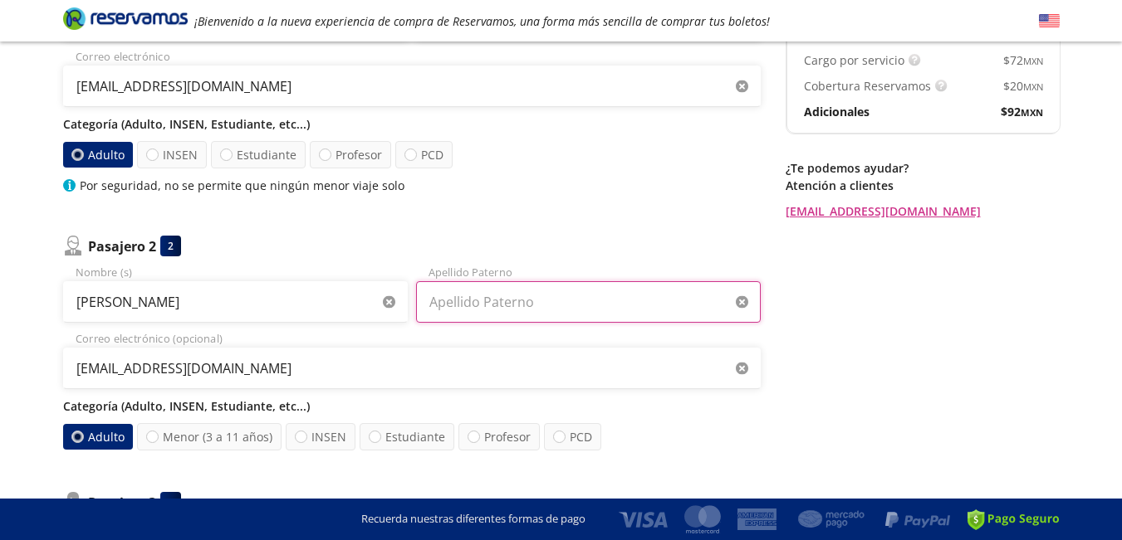
click at [457, 306] on input "Apellido Paterno" at bounding box center [588, 302] width 345 height 42
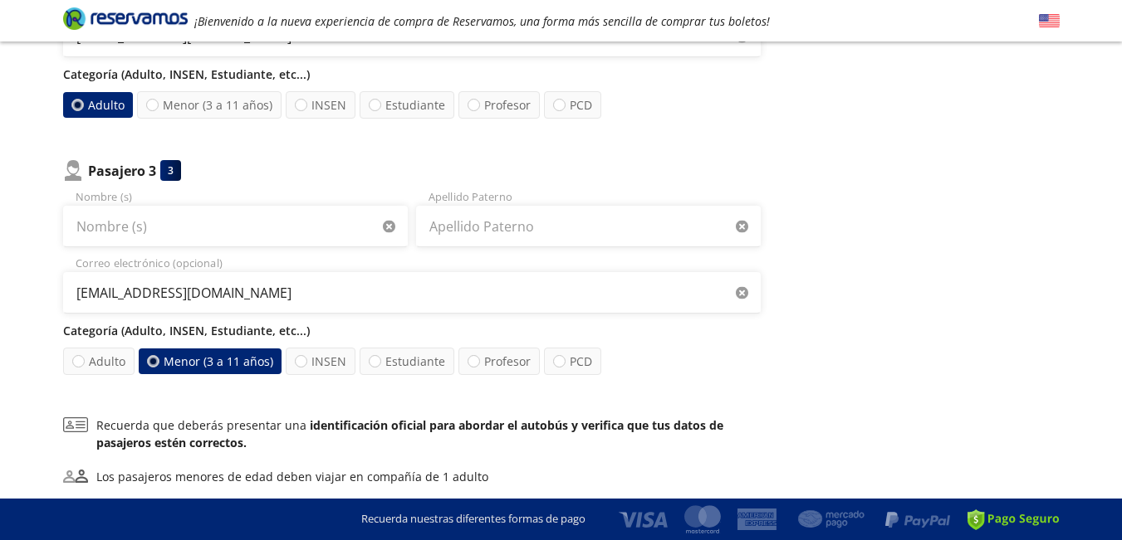
scroll to position [664, 0]
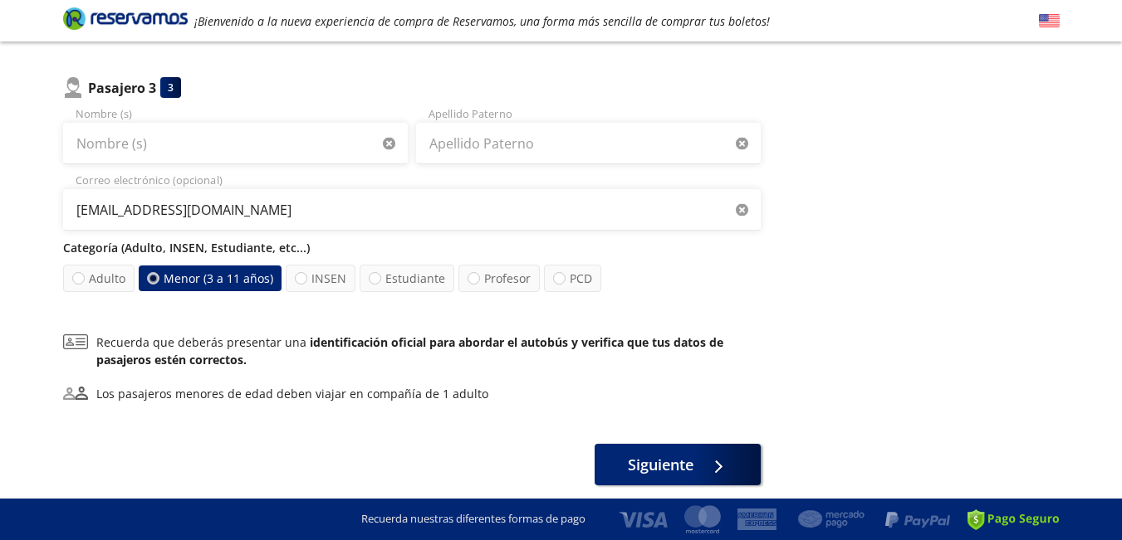
type input "VAZQUEZ CASTILLO"
click at [139, 149] on input "Nombre (s)" at bounding box center [235, 144] width 345 height 42
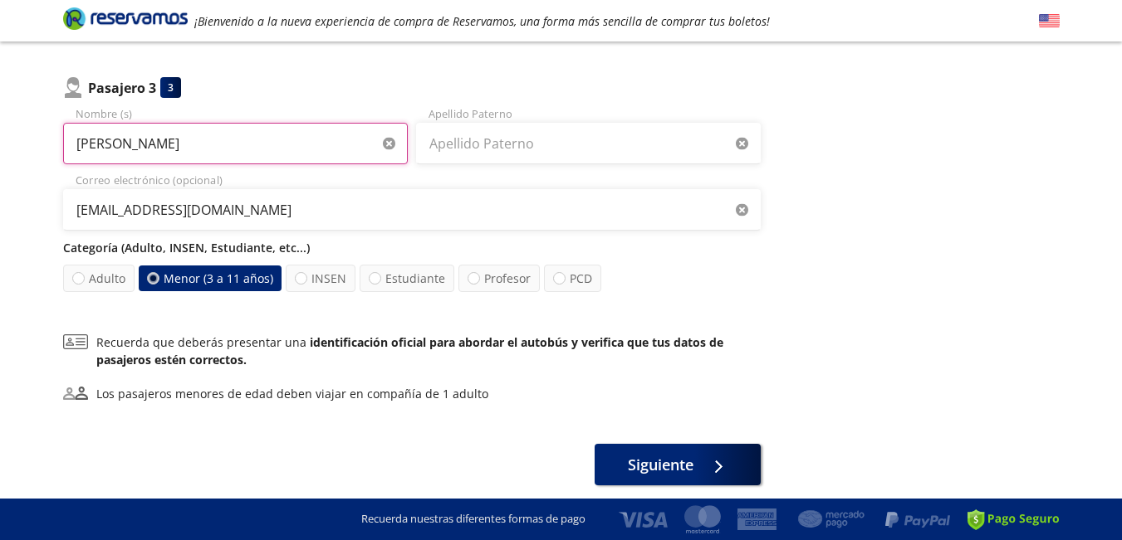
type input "JERALDO"
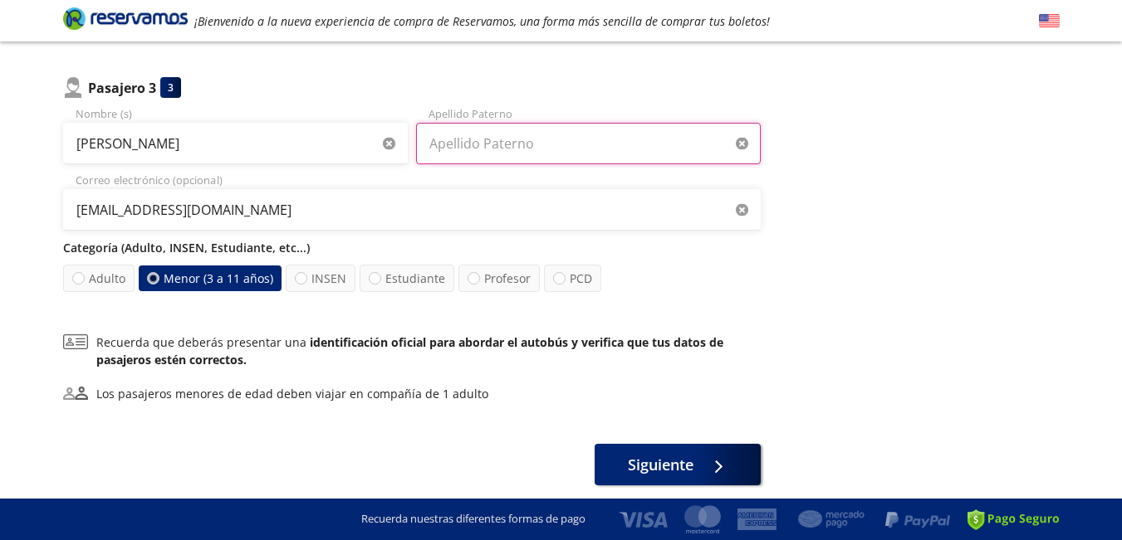
click at [521, 154] on input "Apellido Paterno" at bounding box center [588, 144] width 345 height 42
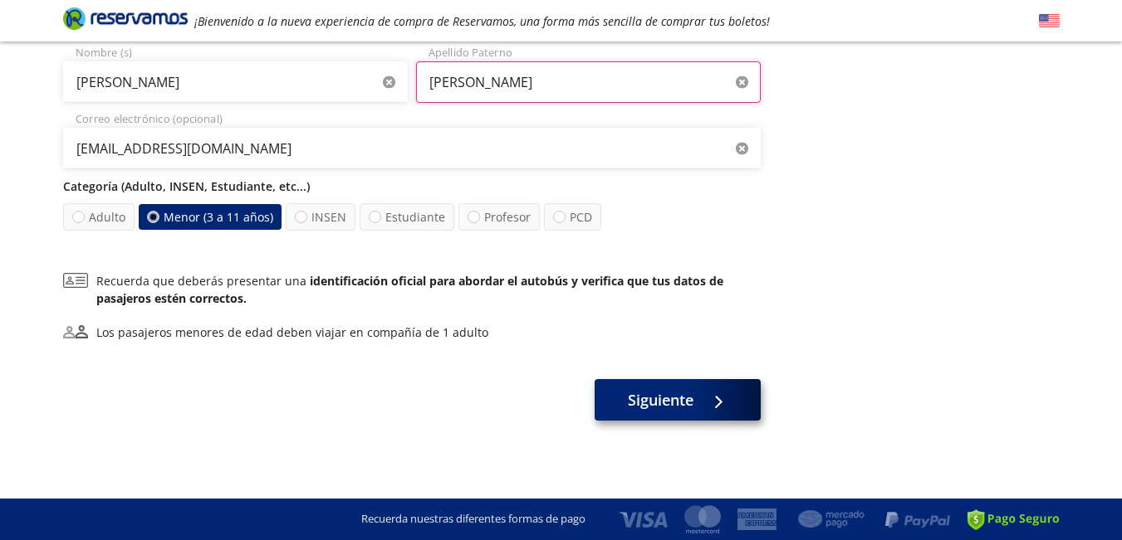
type input "GONZALEZ VAZQUEZ"
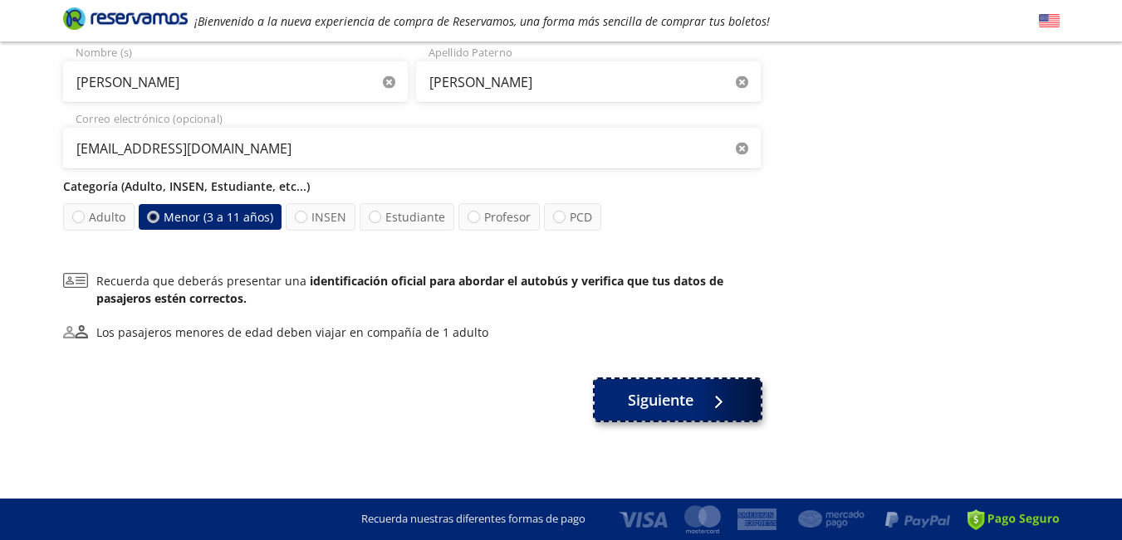
click at [685, 404] on span "Siguiente" at bounding box center [661, 400] width 66 height 22
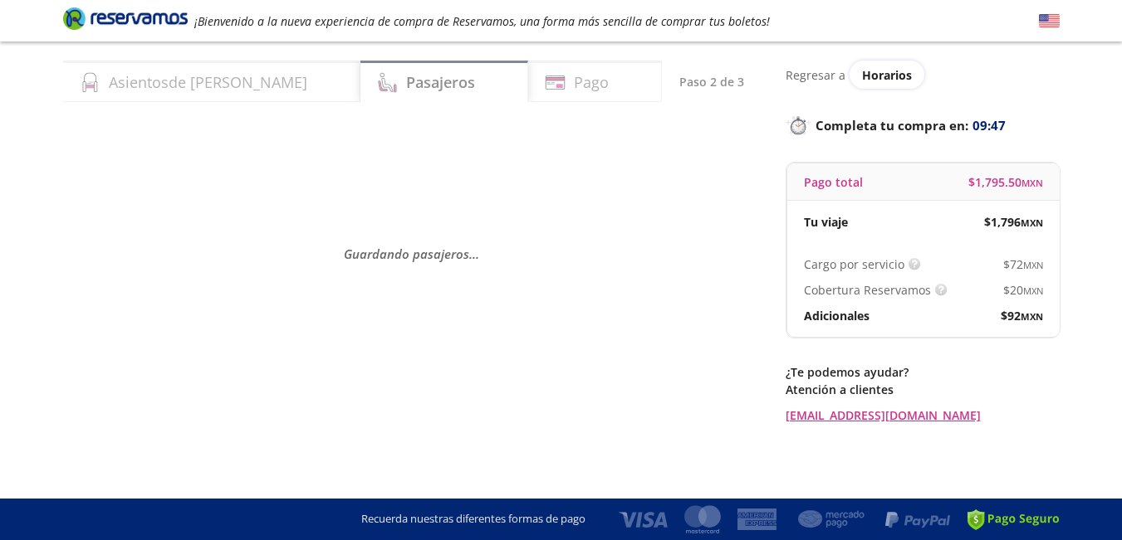
scroll to position [0, 0]
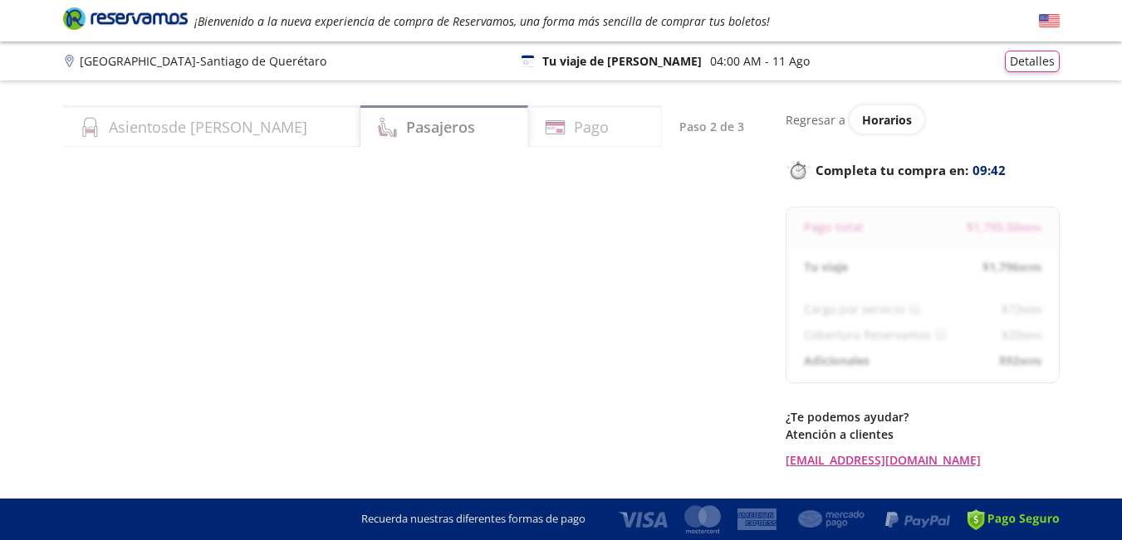
select select "MX"
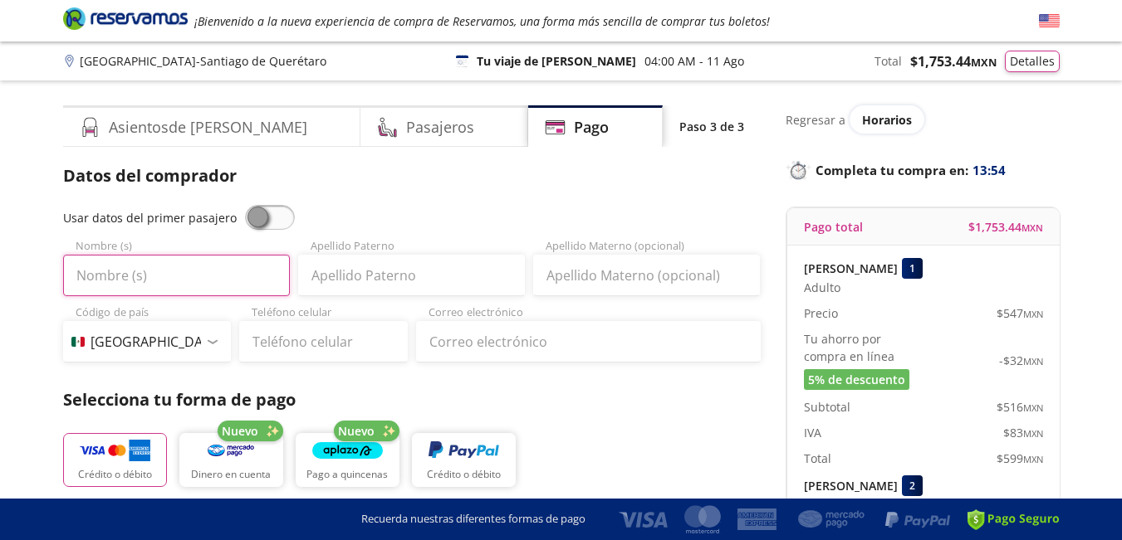
click at [159, 283] on input "Nombre (s)" at bounding box center [176, 276] width 227 height 42
type input "HERMELINDO"
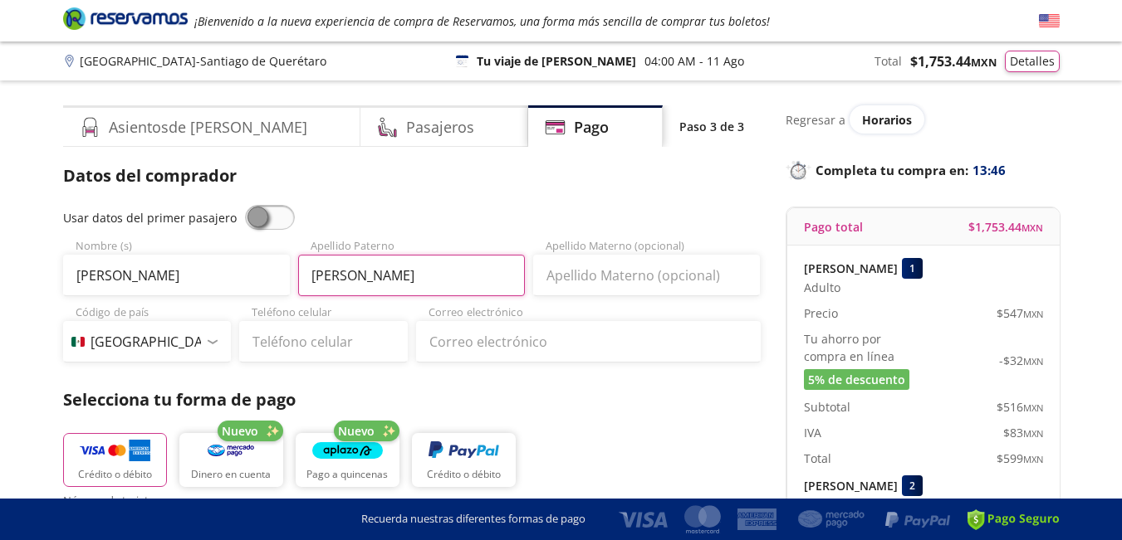
type input "GONZALEZ"
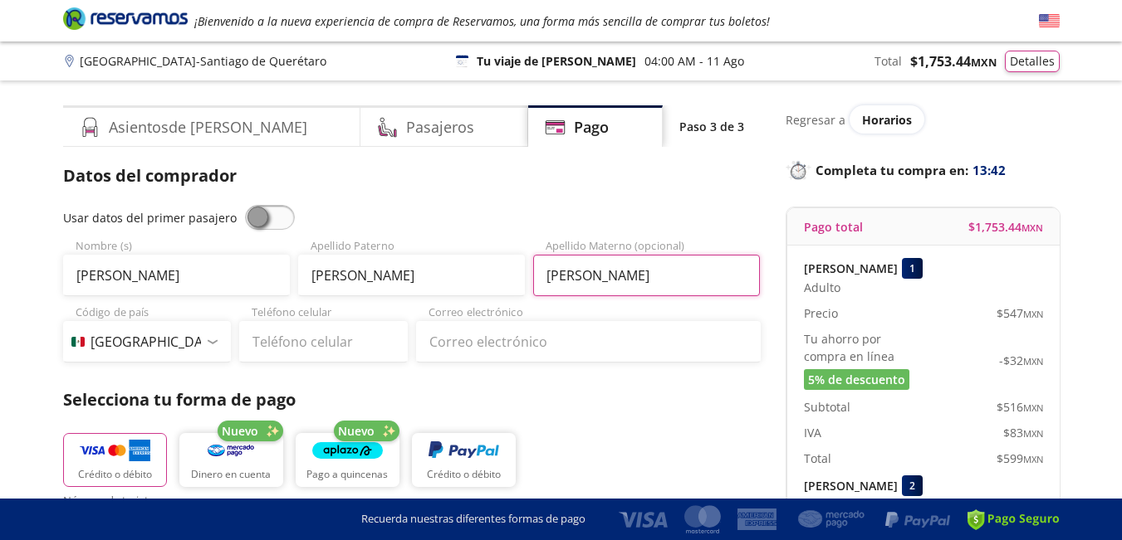
type input "GARCIA"
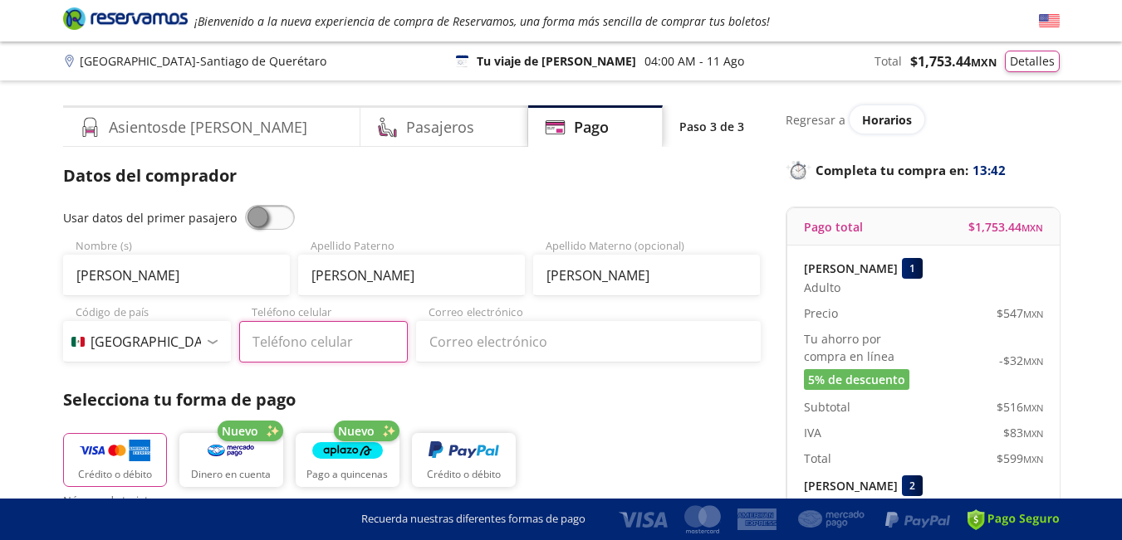
click at [273, 340] on input "Teléfono celular" at bounding box center [323, 342] width 169 height 42
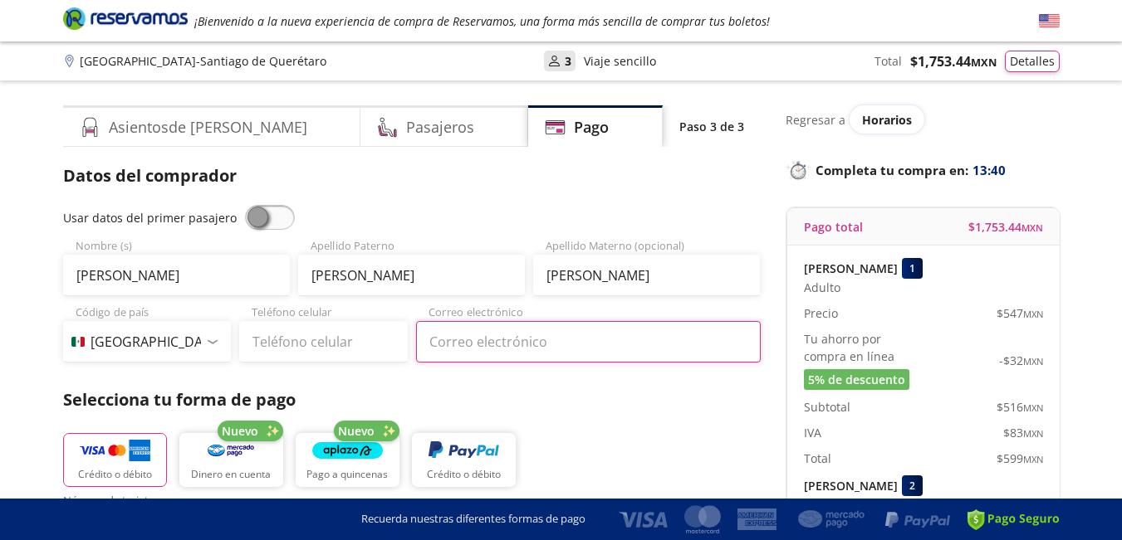
click at [453, 344] on input "Correo electrónico" at bounding box center [588, 342] width 345 height 42
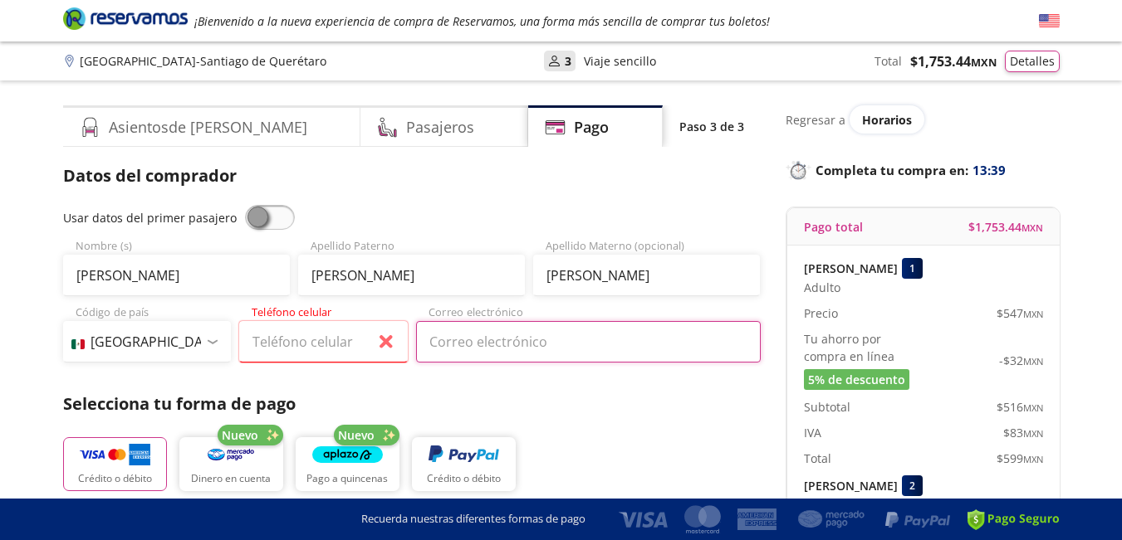
paste input "mitsuruchito95@gmail.com"
type input "mitsuruchito95@gmail.com"
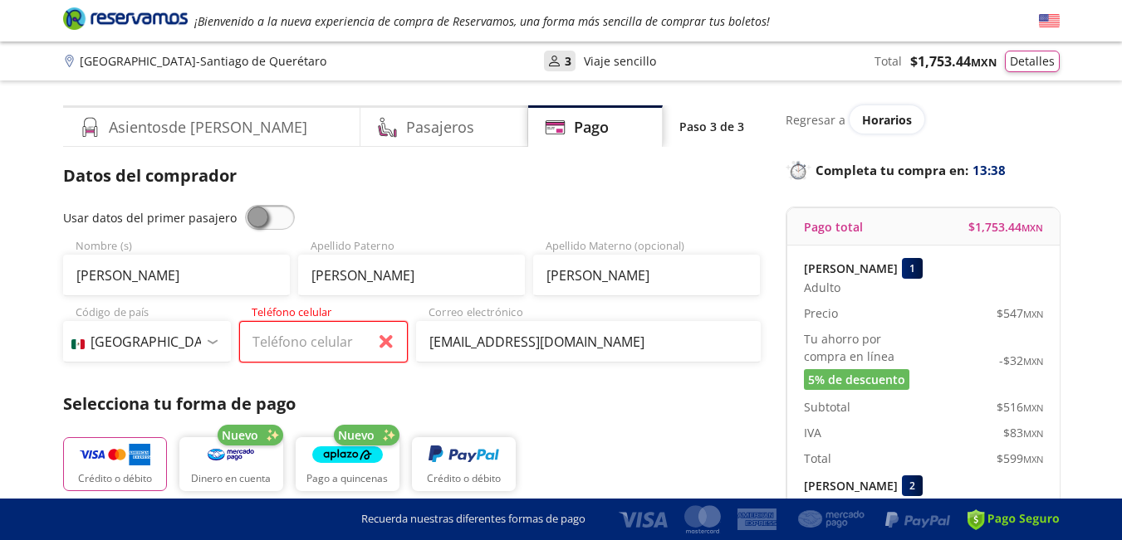
click at [290, 346] on input "Teléfono celular" at bounding box center [323, 342] width 169 height 42
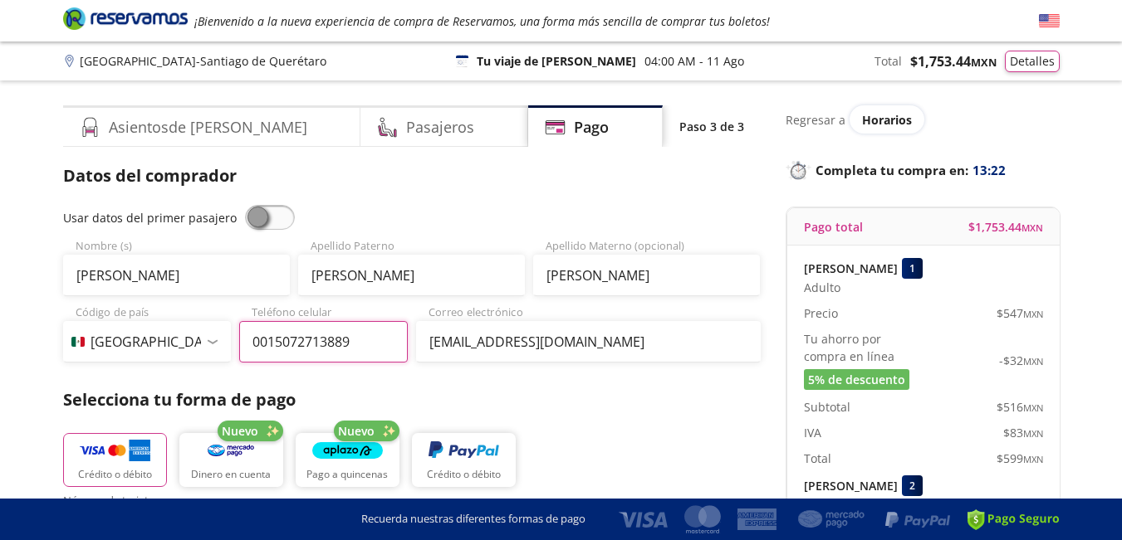
type input "0015072713889"
click at [697, 411] on p "Selecciona tu forma de pago" at bounding box center [411, 400] width 697 height 25
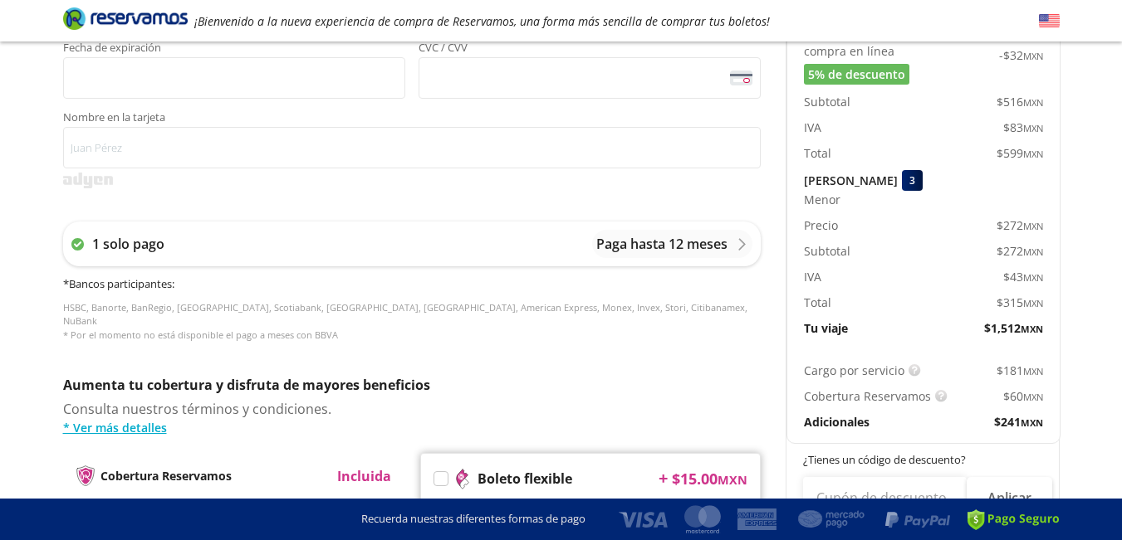
scroll to position [357, 0]
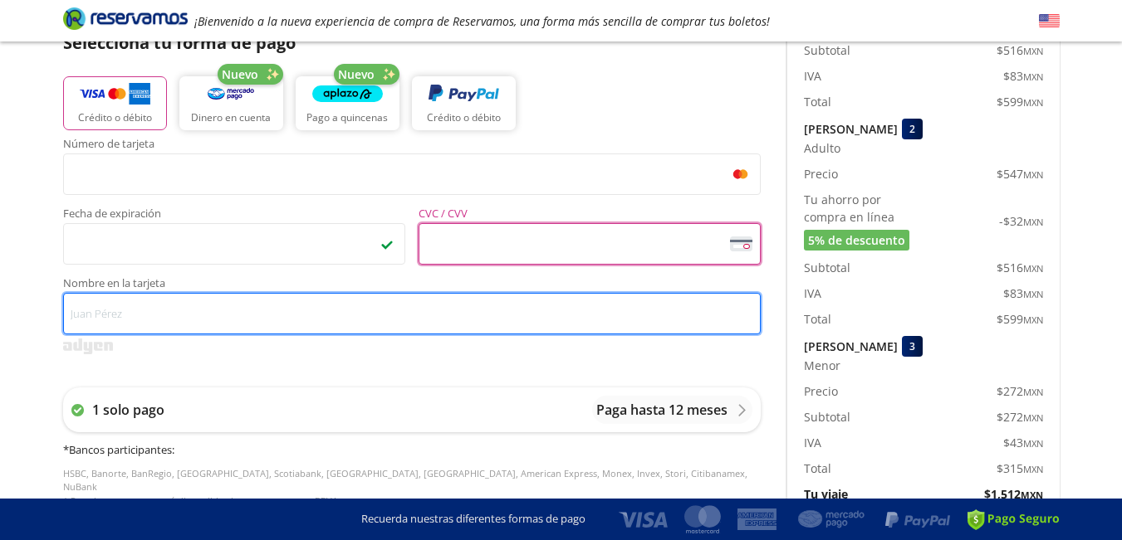
click at [149, 306] on input "Nombre en la tarjeta" at bounding box center [411, 314] width 697 height 42
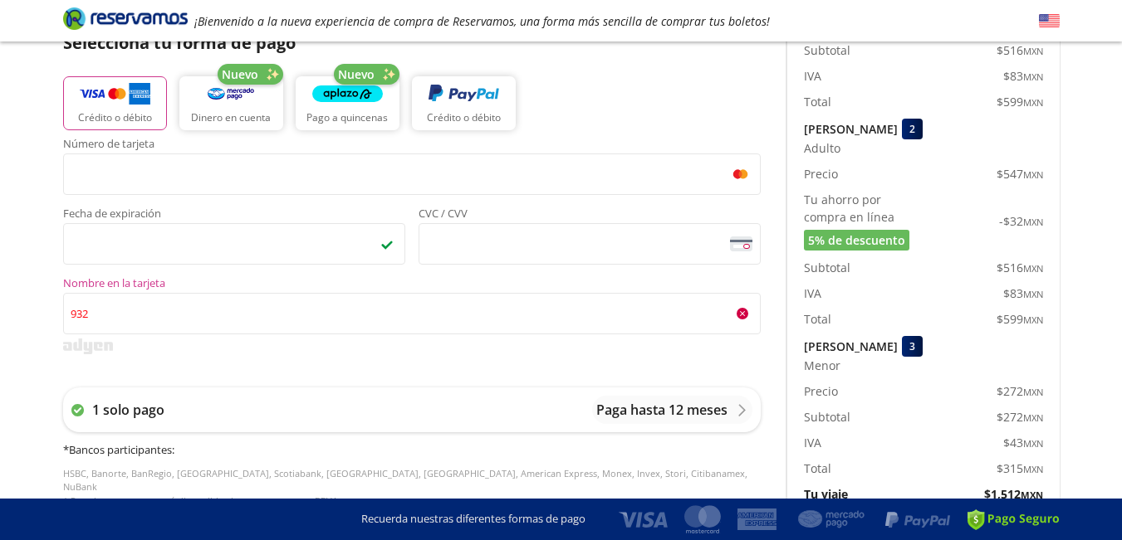
click at [161, 358] on div "Número de tarjeta <p>Your browser does not support iframes.</p> Fecha de expira…" at bounding box center [411, 332] width 697 height 386
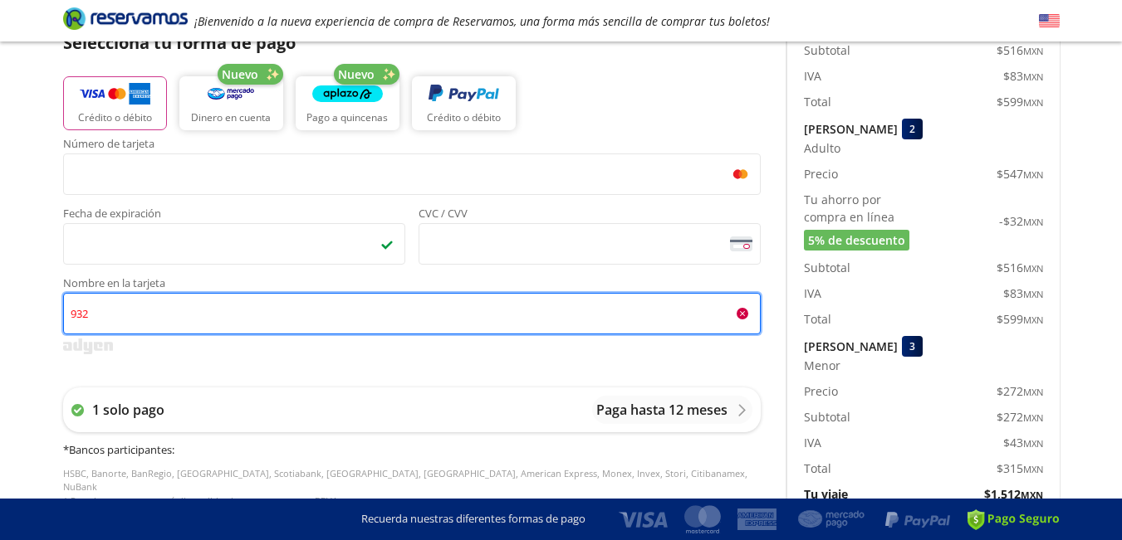
click at [132, 318] on input "932" at bounding box center [411, 314] width 697 height 42
type input "9"
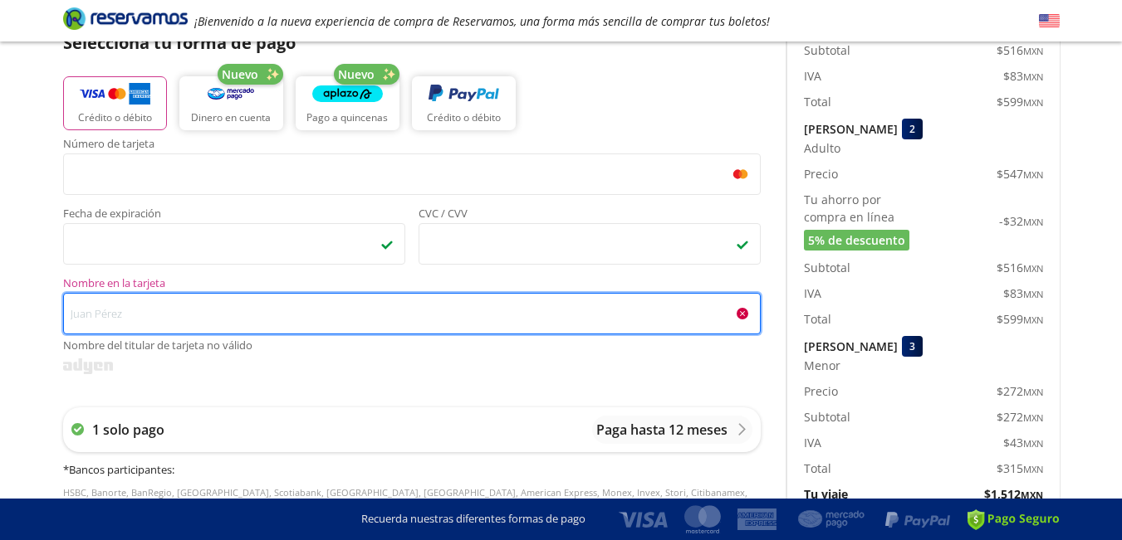
click at [253, 319] on input "Nombre en la tarjeta Nombre del titular de tarjeta no válido" at bounding box center [411, 314] width 697 height 42
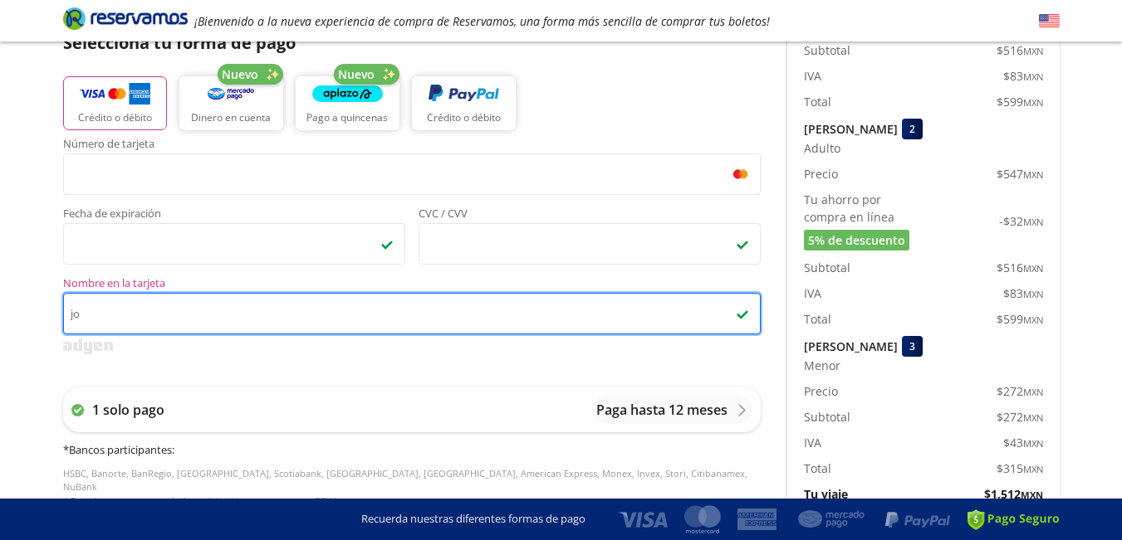
type input "j"
type input "H"
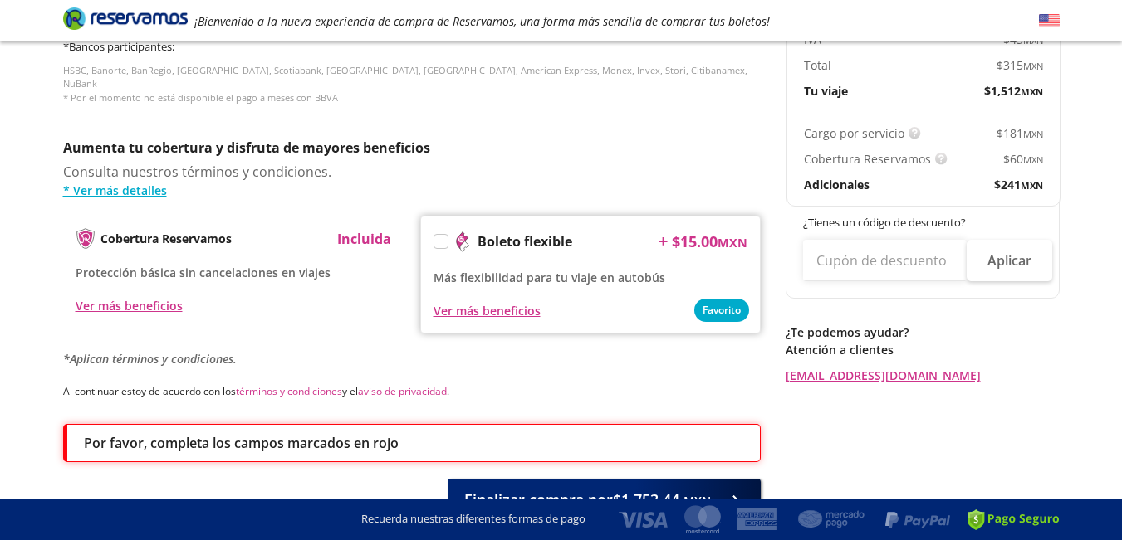
scroll to position [843, 0]
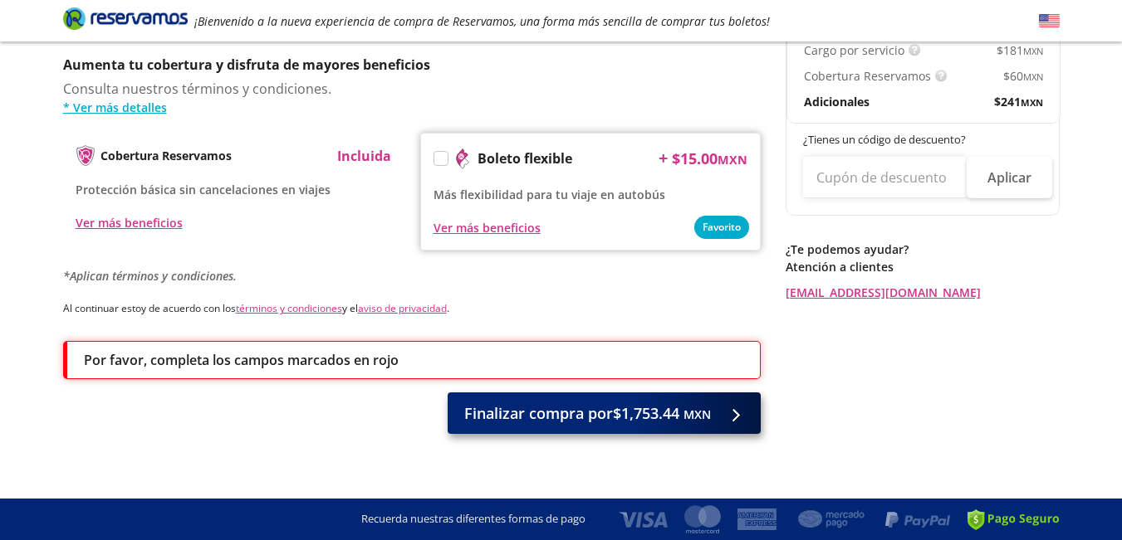
type input "JOEL SEVILLA SIERRA"
click at [590, 403] on span "Finalizar compra por $1,753.44 MXN" at bounding box center [587, 414] width 247 height 22
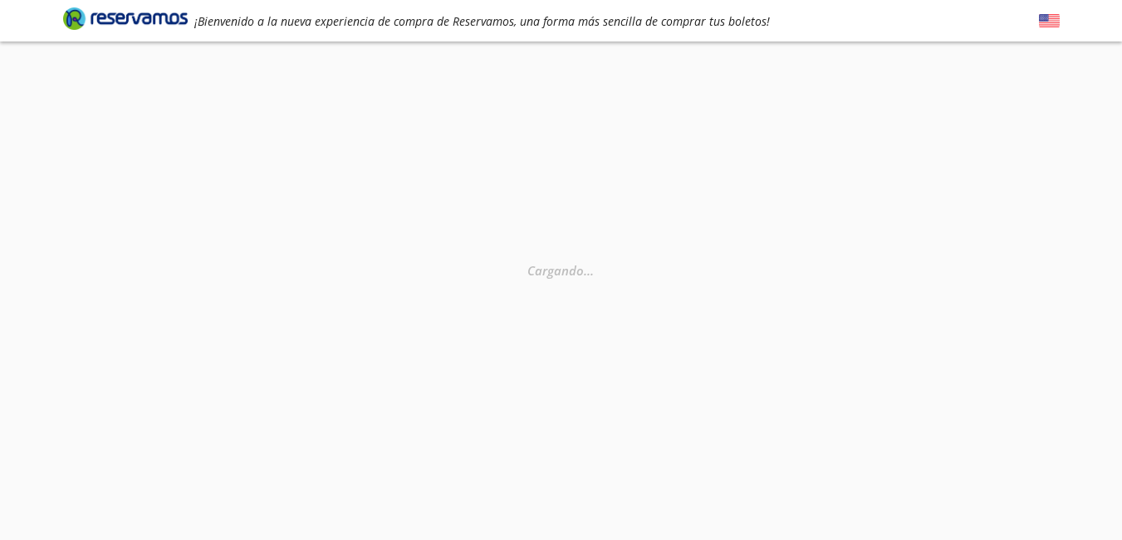
select select "MX"
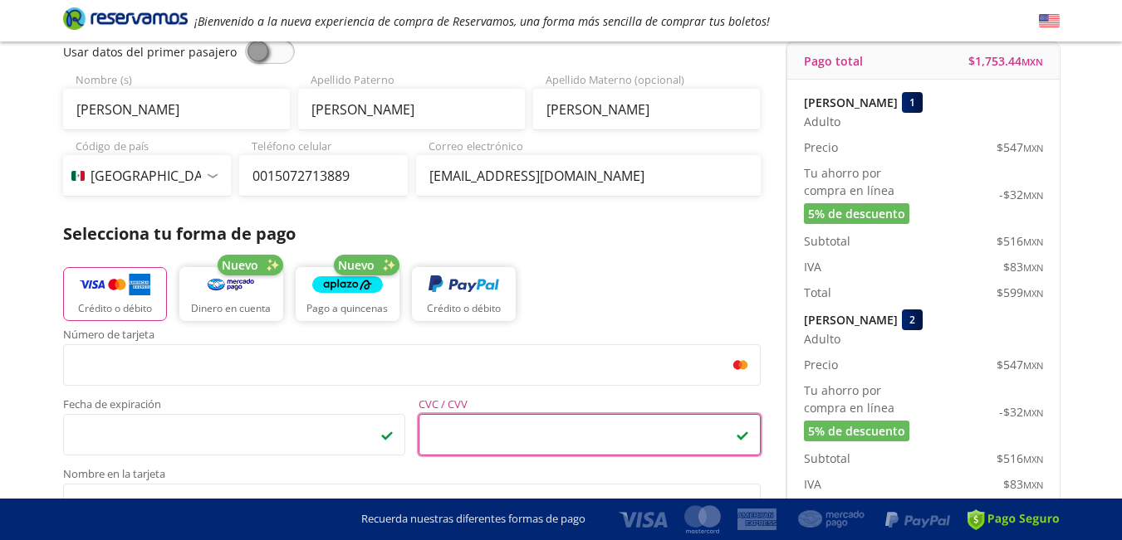
scroll to position [332, 0]
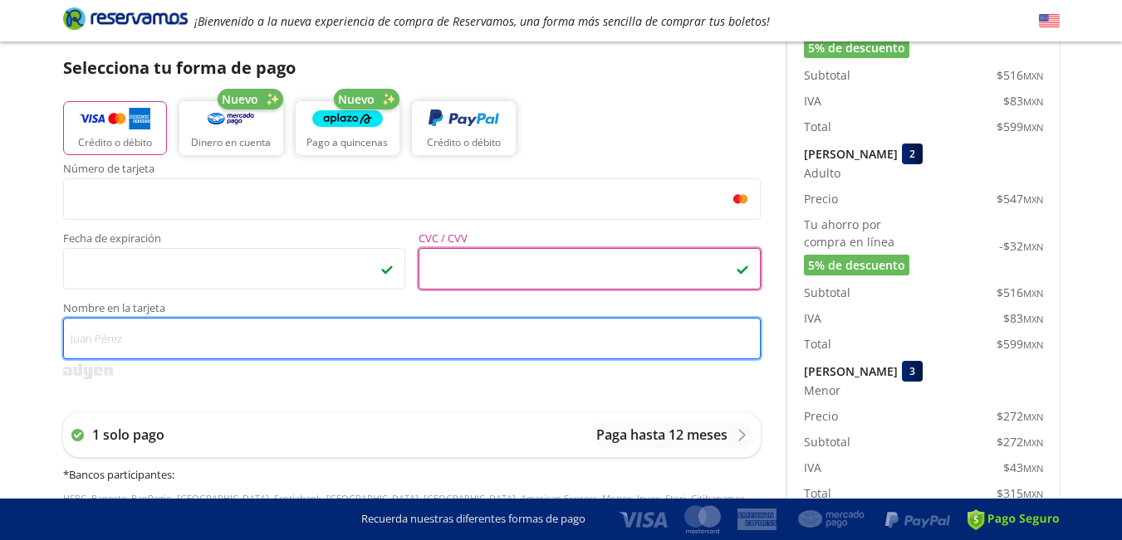
click at [134, 332] on input "Nombre en la tarjeta" at bounding box center [411, 339] width 697 height 42
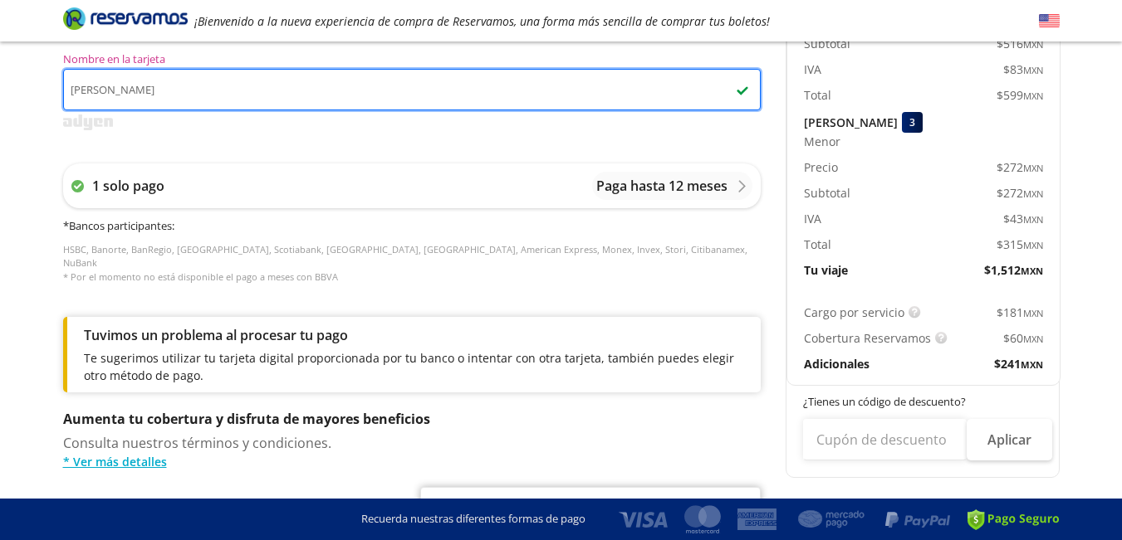
scroll to position [881, 0]
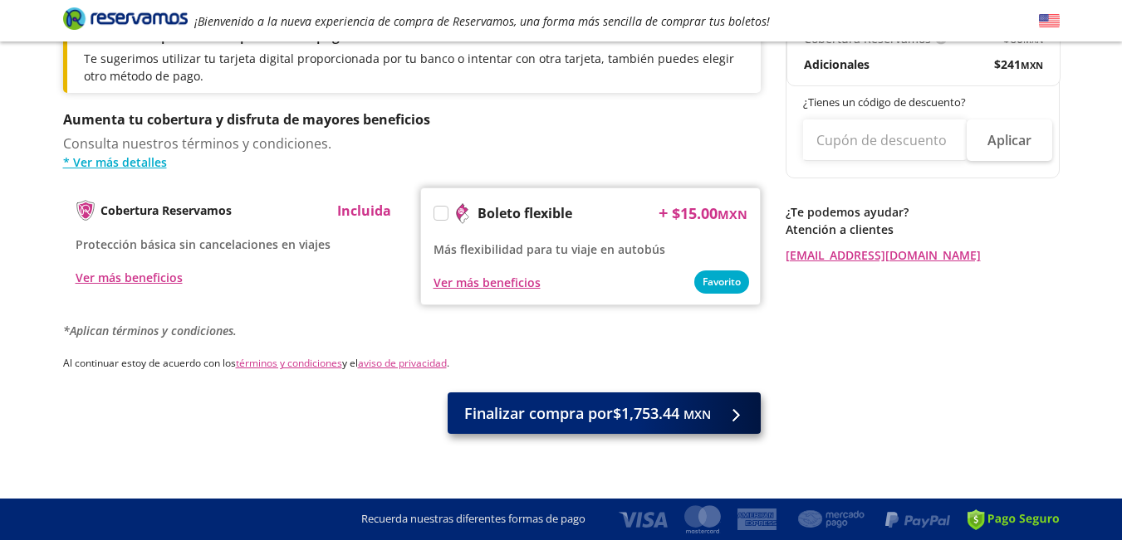
type input "JOEL SEVILLA SIERRA"
click at [601, 403] on span "Finalizar compra por $1,753.44 MXN" at bounding box center [587, 414] width 247 height 22
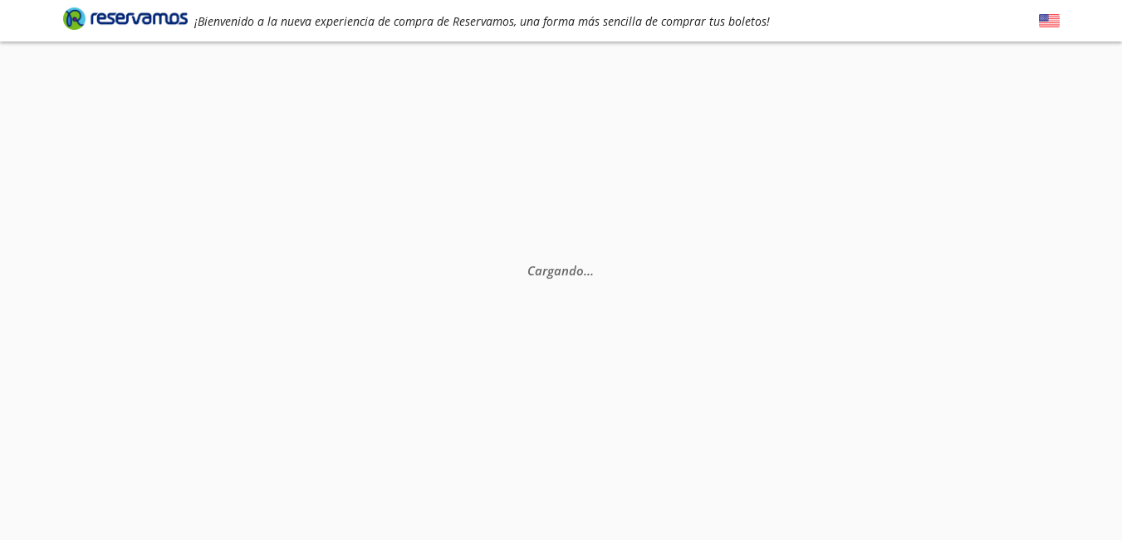
scroll to position [0, 0]
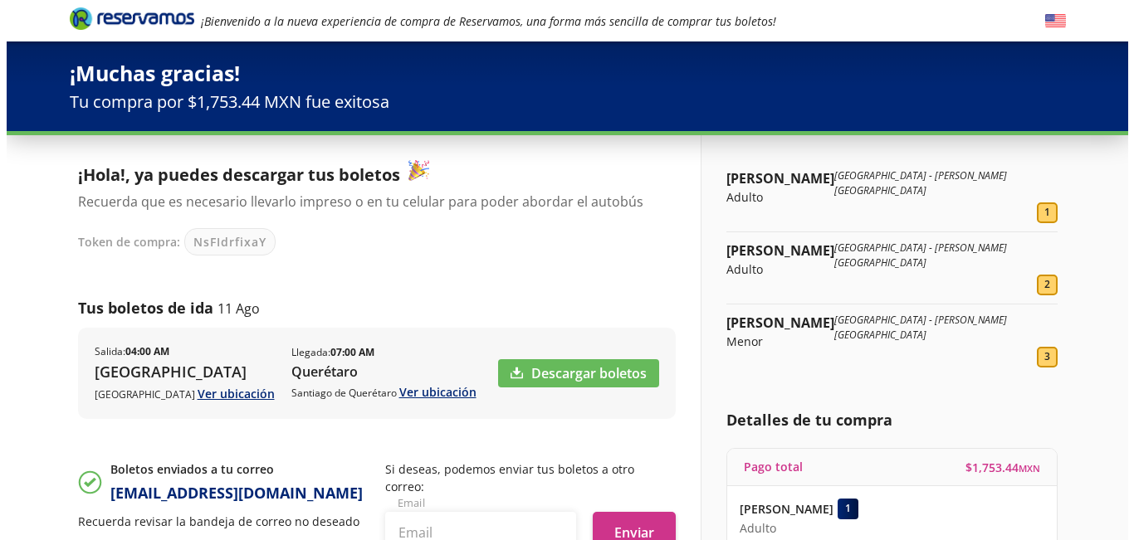
scroll to position [166, 0]
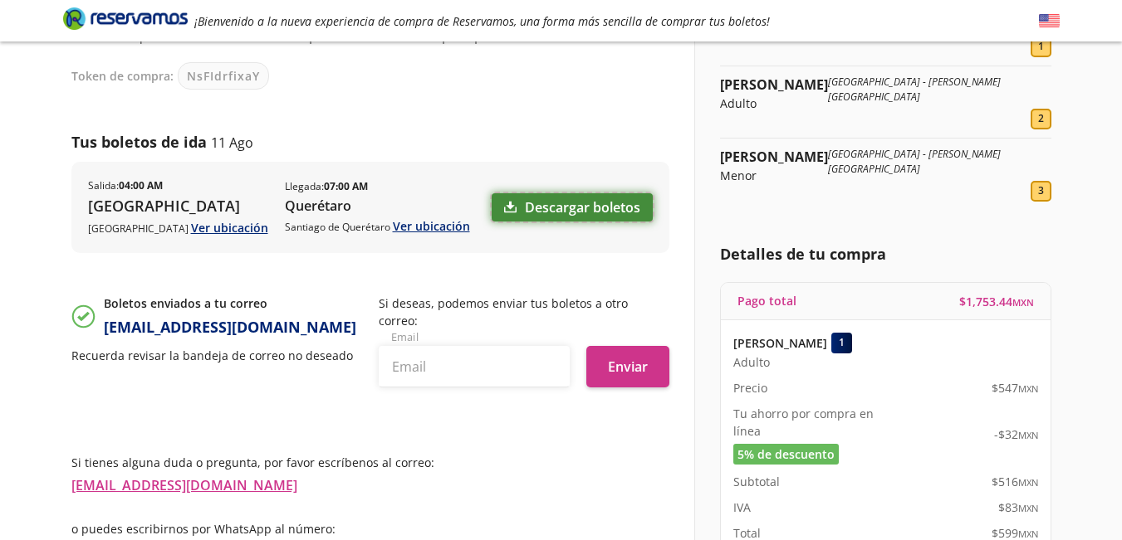
click at [538, 210] on link "Descargar boletos" at bounding box center [571, 207] width 161 height 28
